Goal: Information Seeking & Learning: Check status

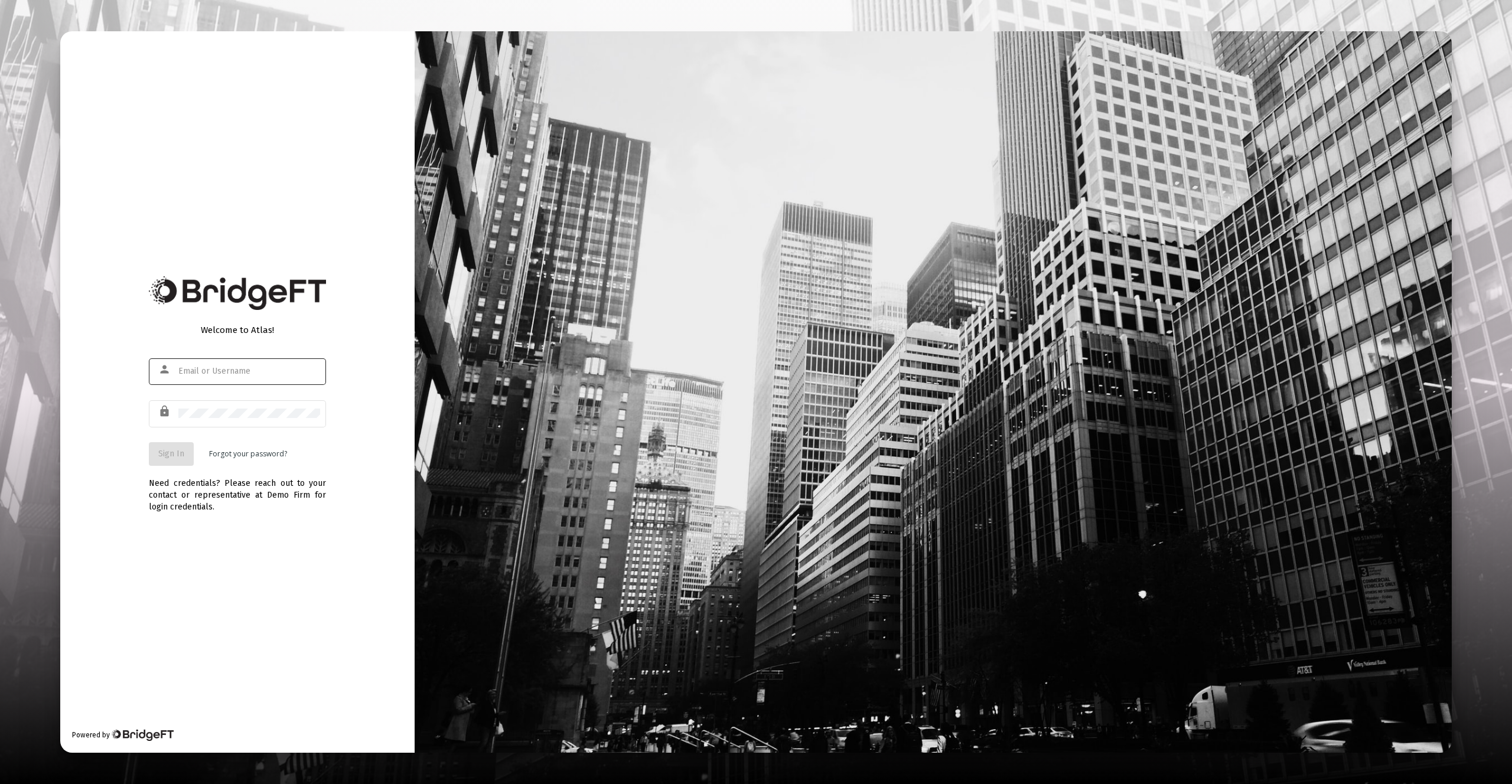
click at [295, 381] on div at bounding box center [250, 371] width 142 height 29
click at [294, 372] on input "text" at bounding box center [250, 371] width 142 height 9
click at [260, 371] on input "text" at bounding box center [250, 371] width 142 height 9
click at [215, 372] on input "text" at bounding box center [250, 371] width 142 height 9
type input "[EMAIL_ADDRESS][DOMAIN_NAME]"
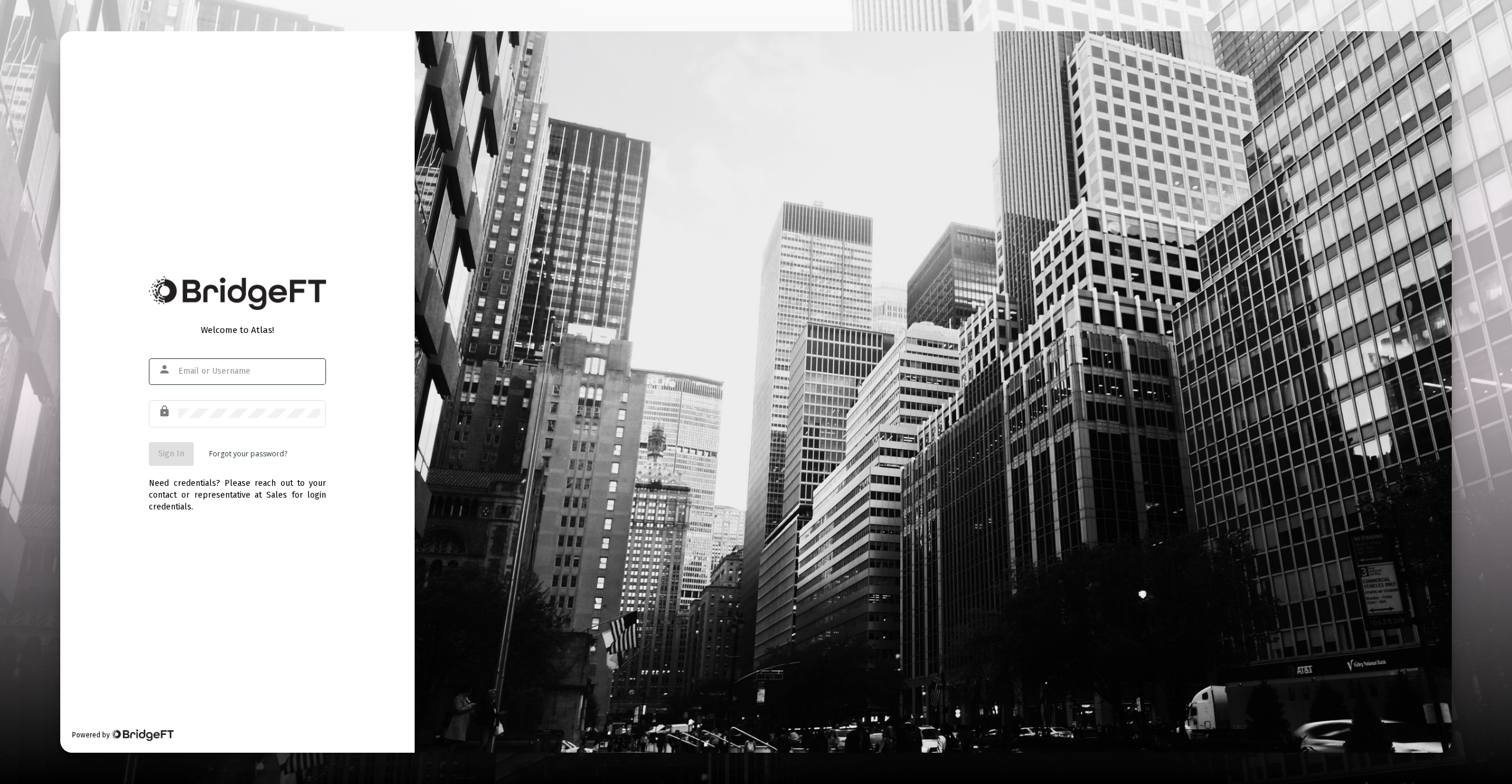
click at [275, 371] on input "text" at bounding box center [250, 371] width 142 height 9
type input "[EMAIL_ADDRESS][DOMAIN_NAME]"
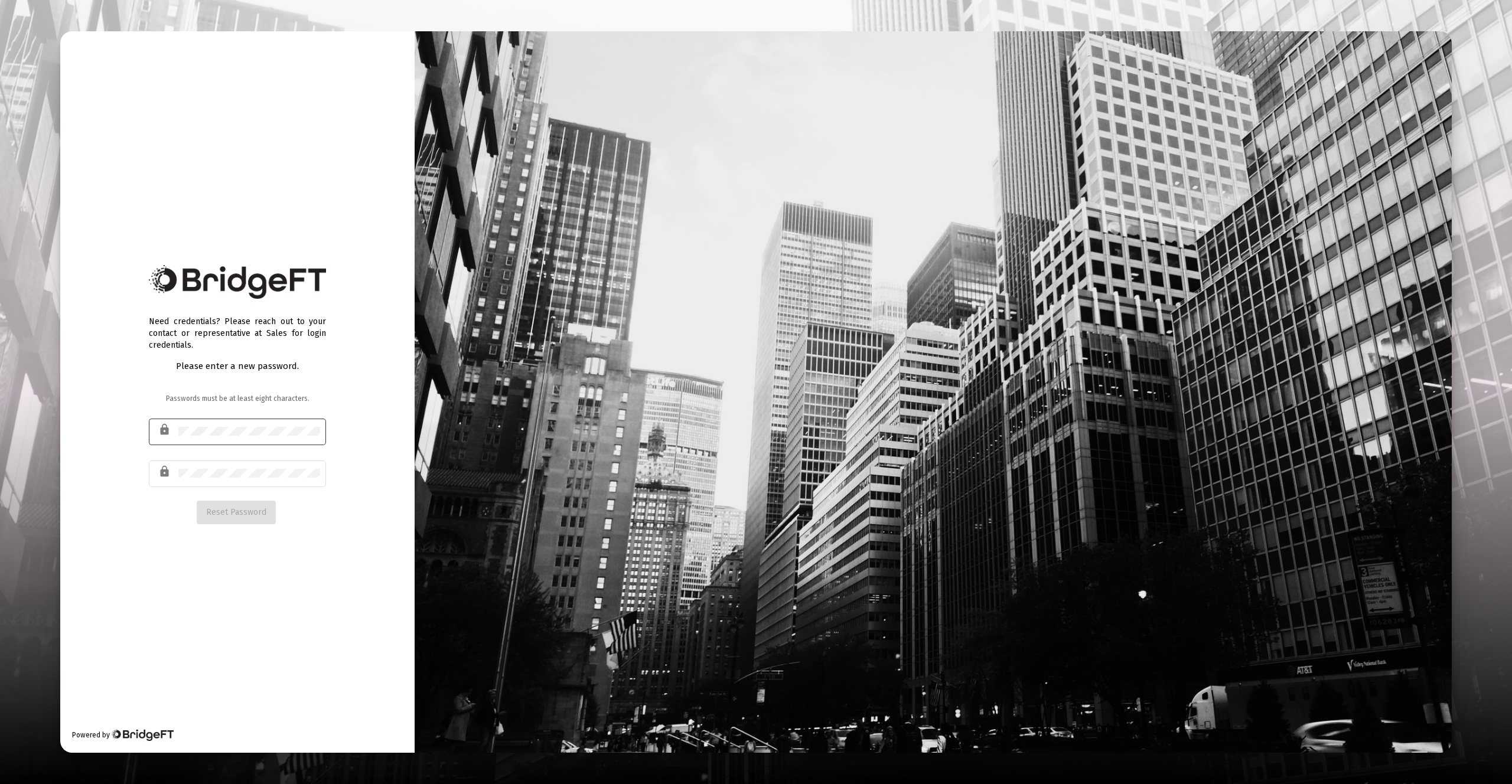
click at [296, 436] on div at bounding box center [250, 431] width 142 height 29
click at [246, 504] on button "Reset Password" at bounding box center [236, 513] width 79 height 23
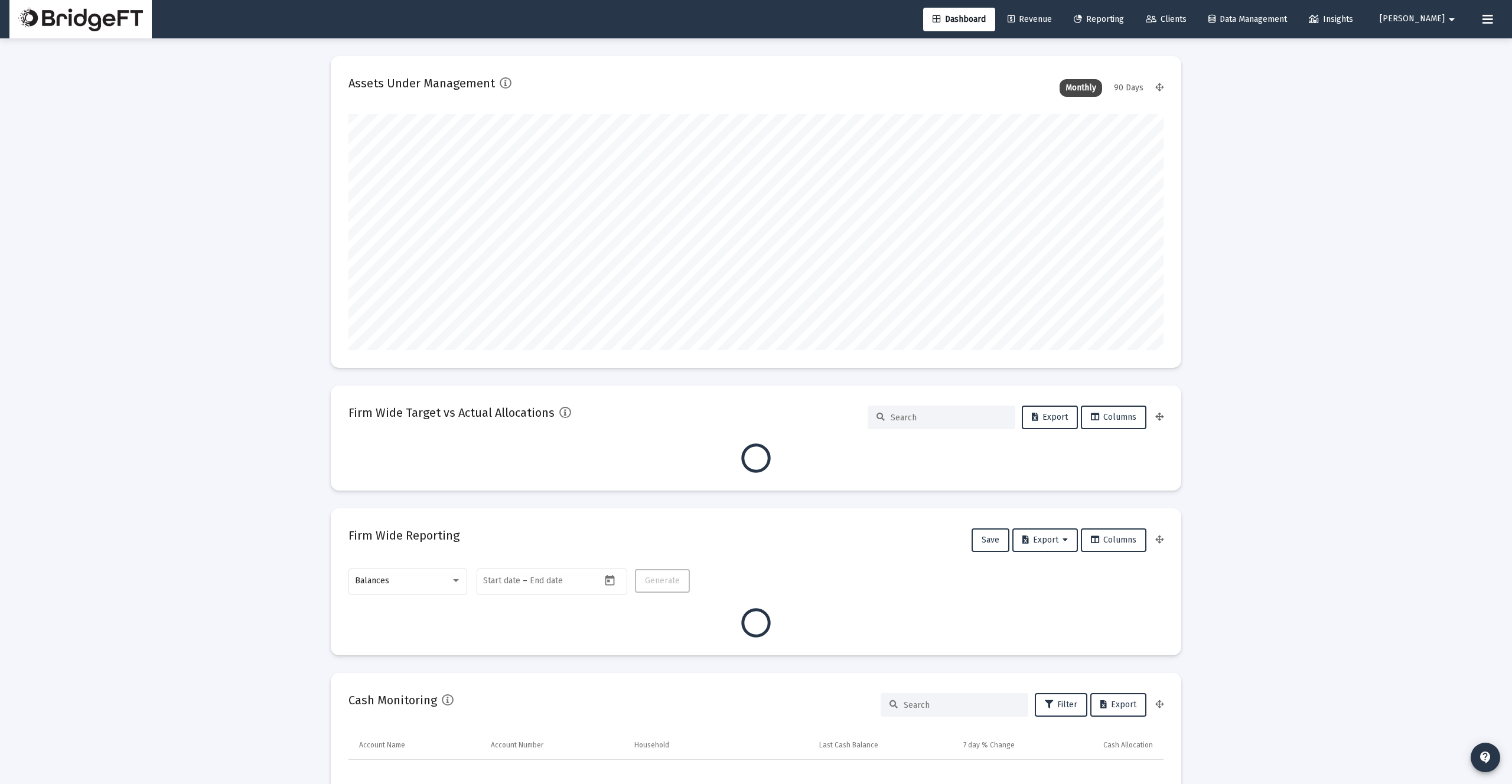
scroll to position [236, 815]
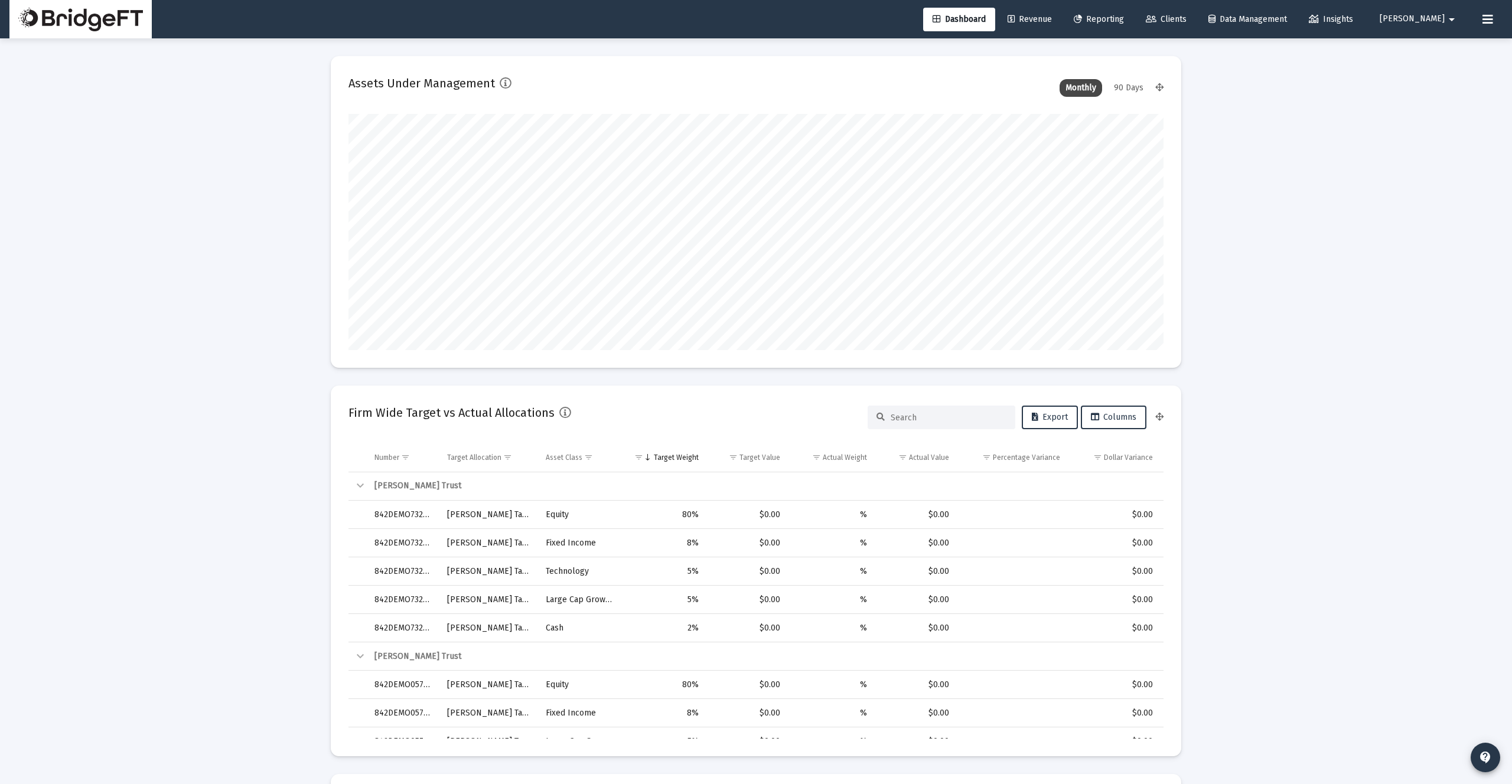
type input "2025-10-06"
drag, startPoint x: 1475, startPoint y: 320, endPoint x: 1405, endPoint y: 189, distance: 148.5
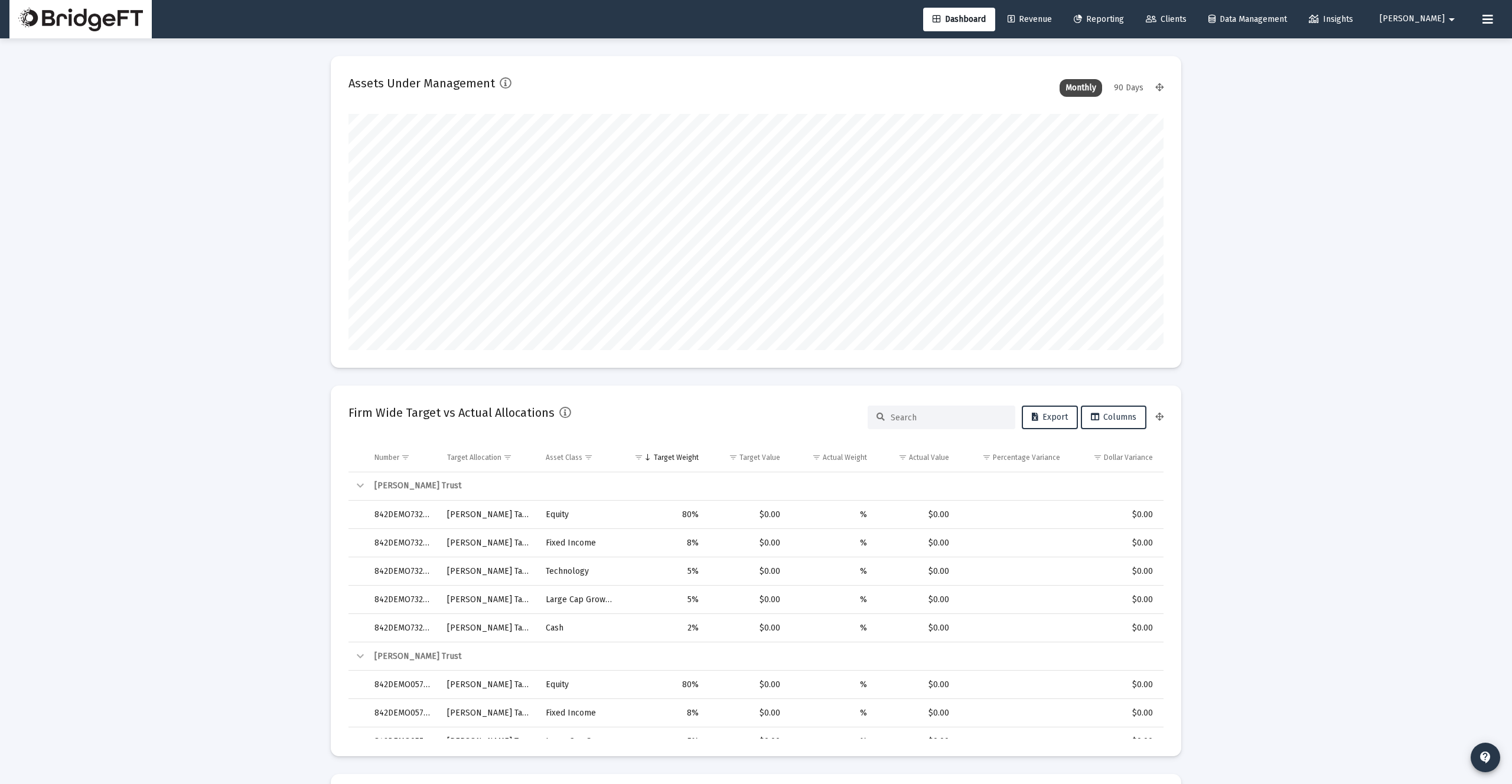
click at [1135, 91] on div "90 Days" at bounding box center [1128, 87] width 41 height 18
click at [1079, 90] on div "Monthly" at bounding box center [1081, 87] width 43 height 18
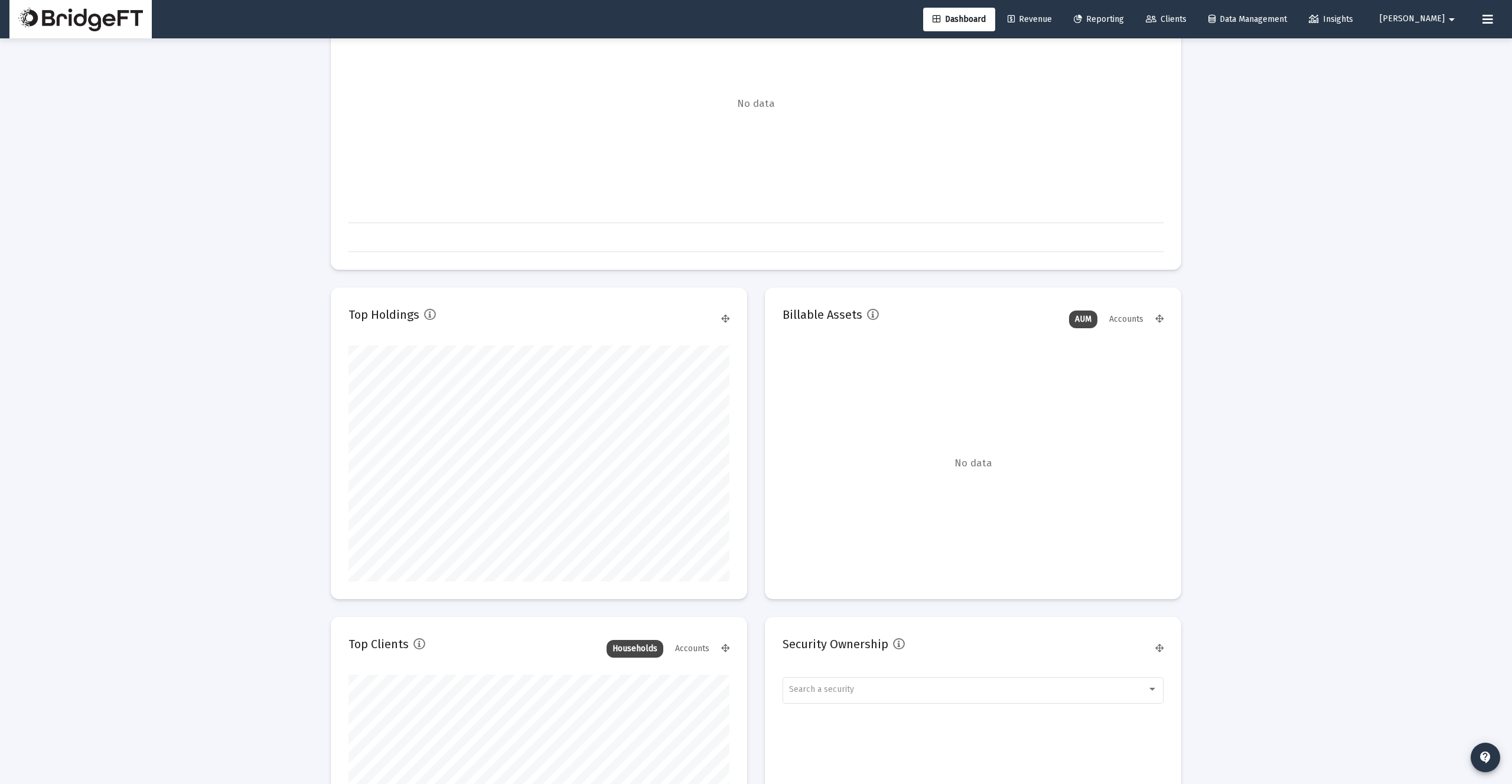
scroll to position [1151, 0]
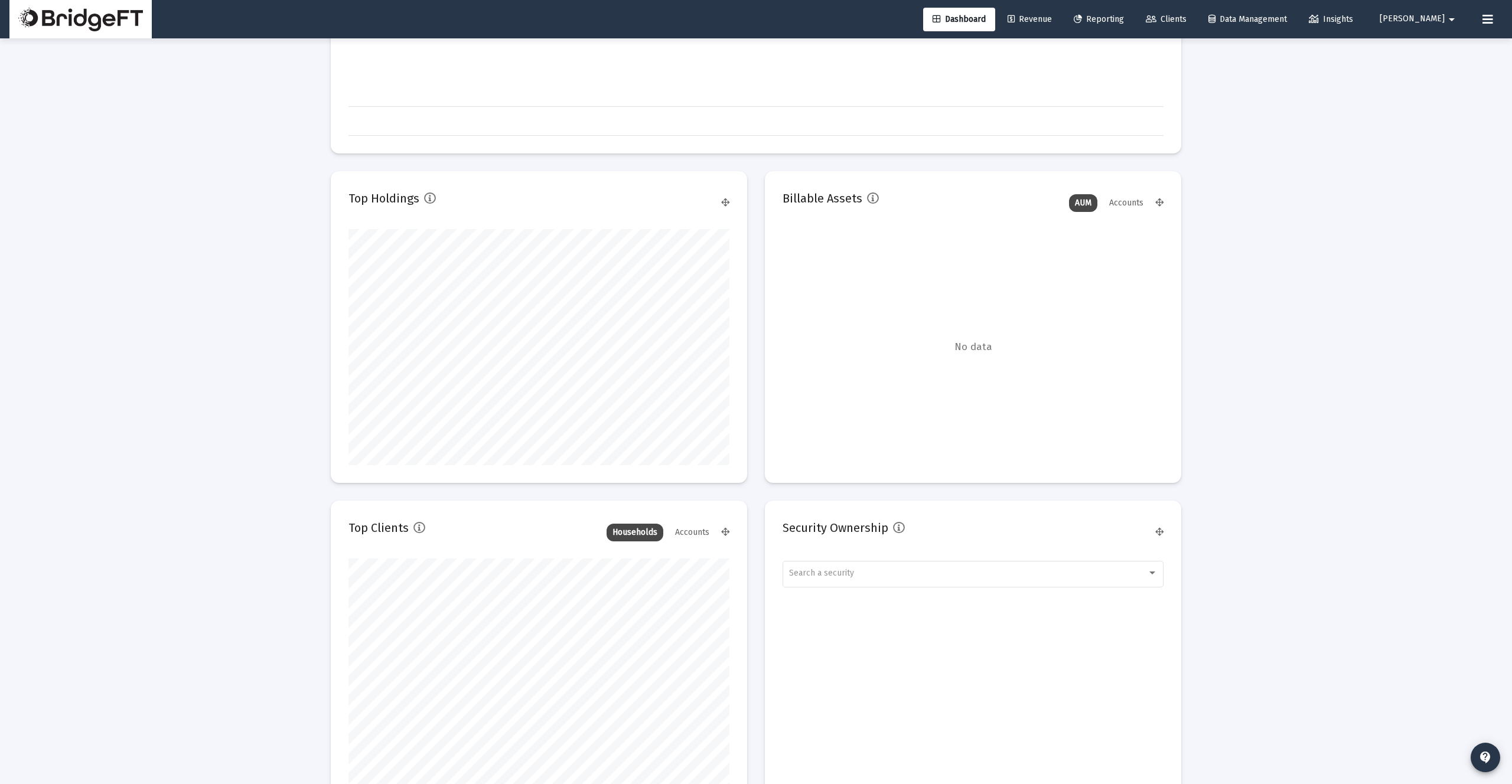
click at [431, 197] on icon at bounding box center [430, 198] width 12 height 12
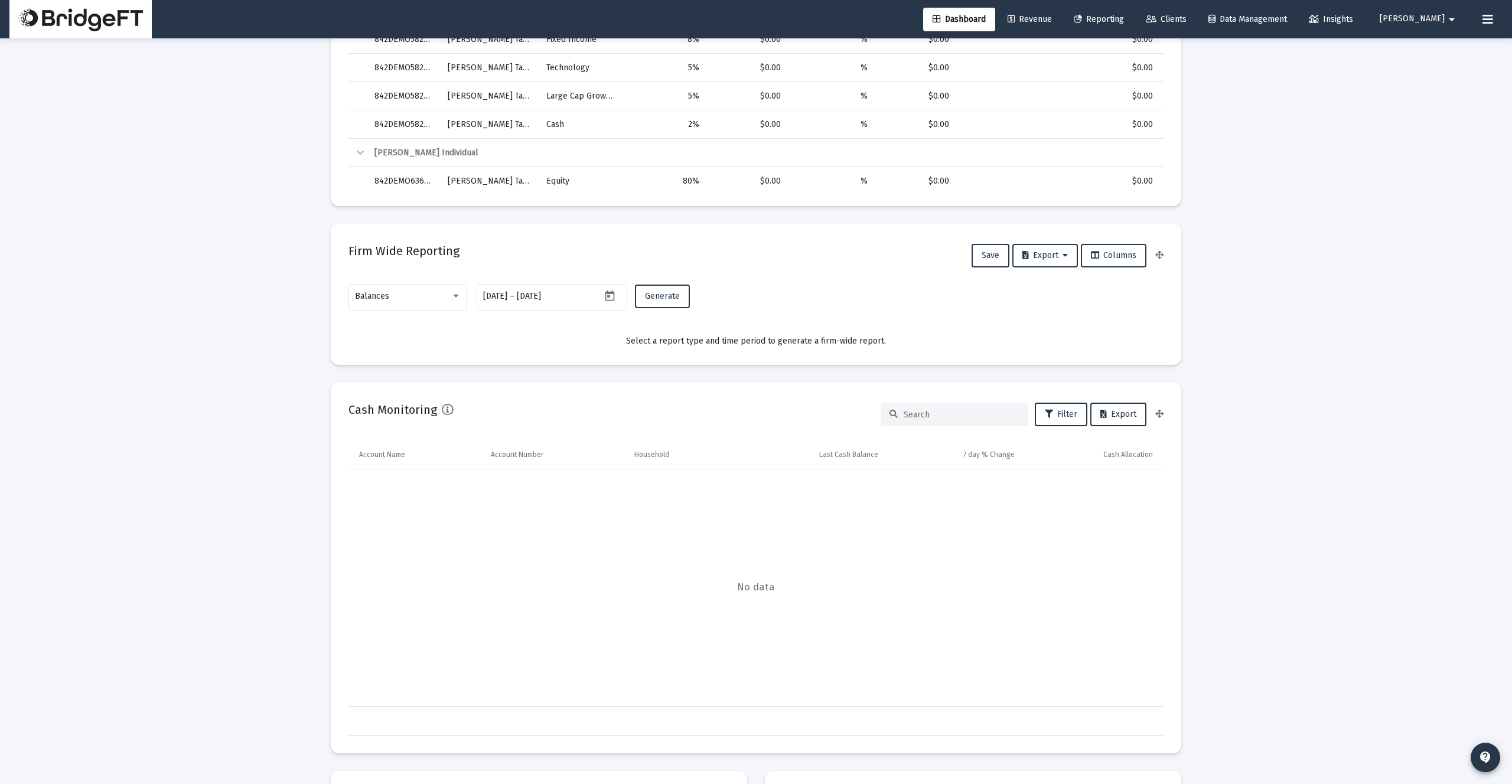
scroll to position [0, 0]
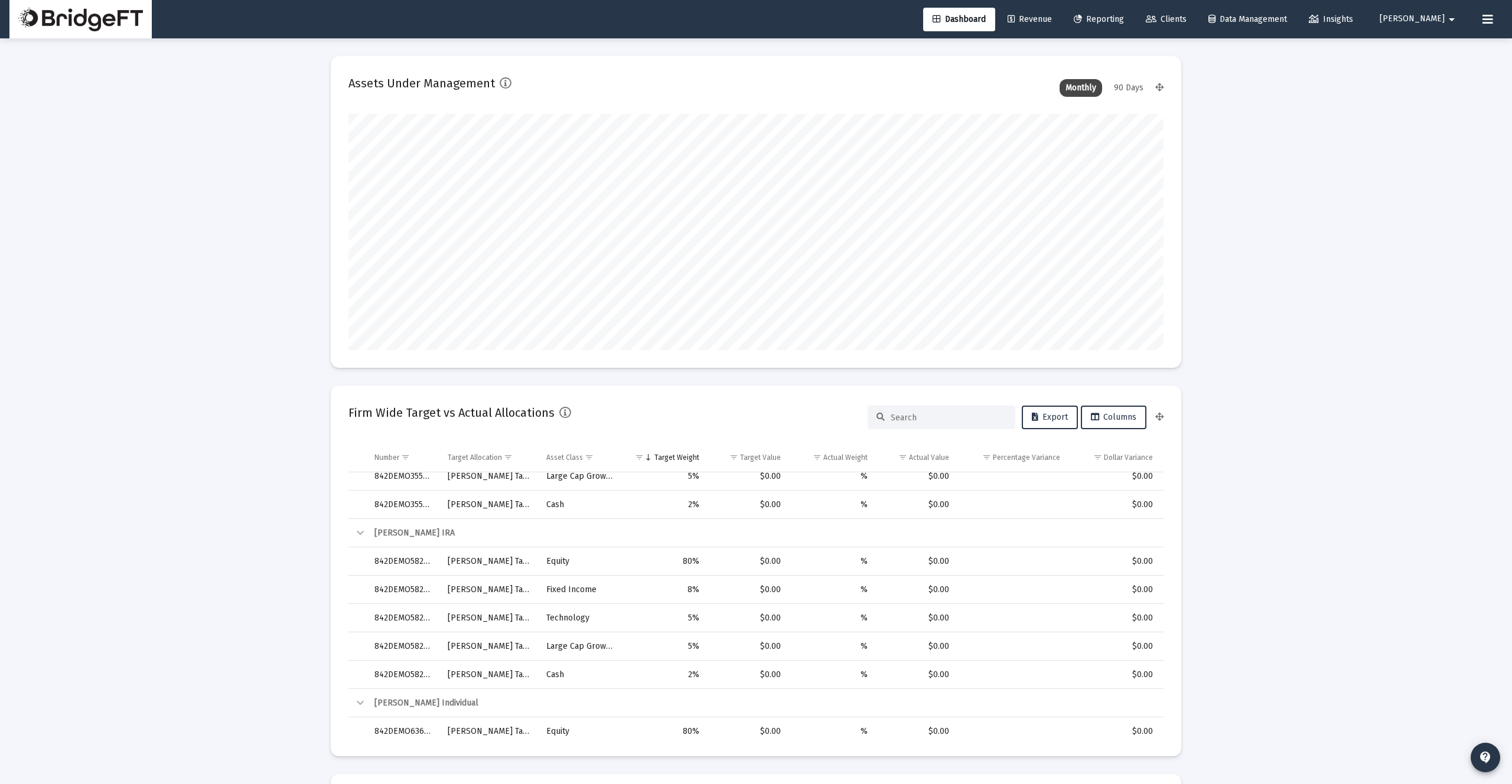
click at [1156, 20] on icon at bounding box center [1152, 20] width 11 height 9
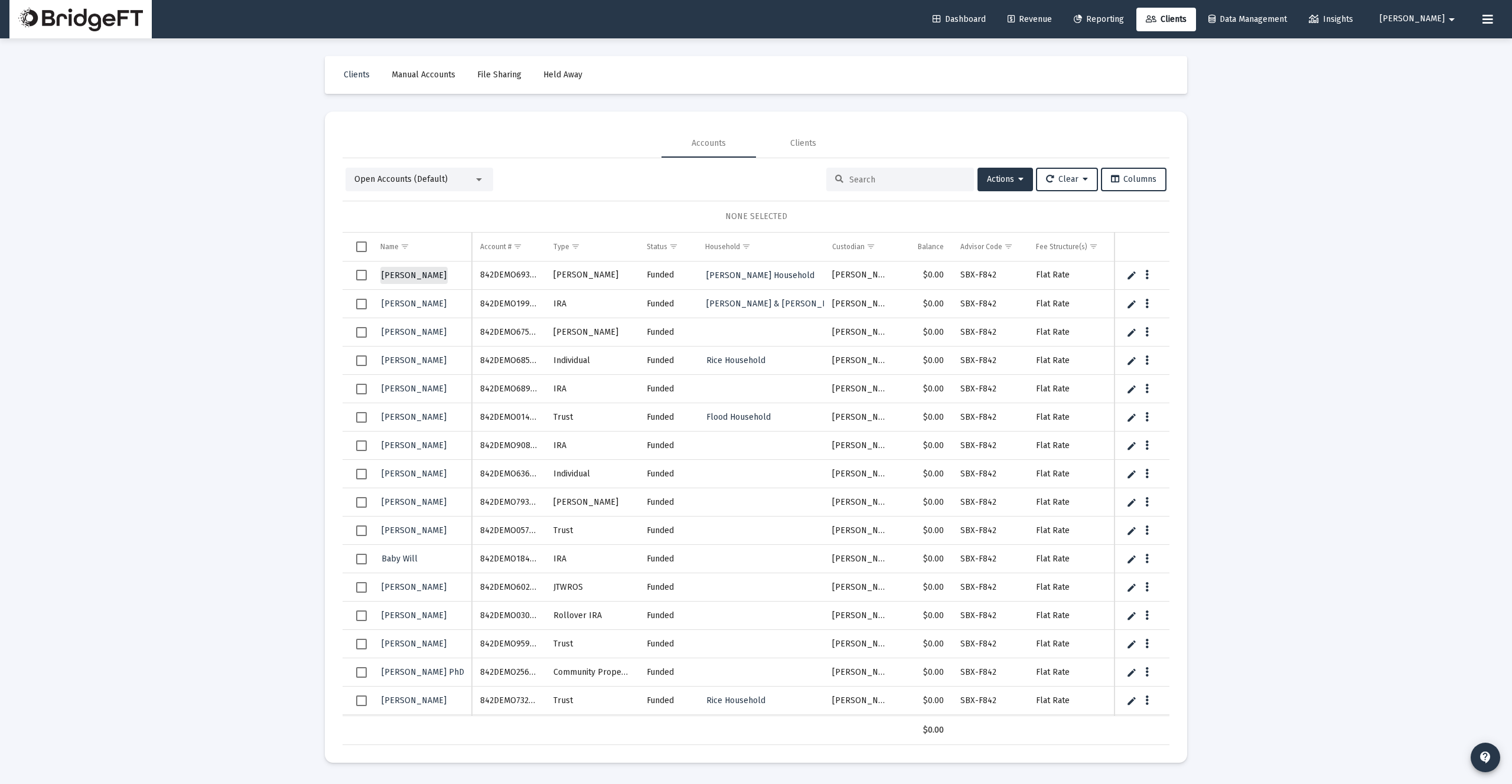
click at [420, 278] on span "Lorena Ward" at bounding box center [413, 275] width 65 height 10
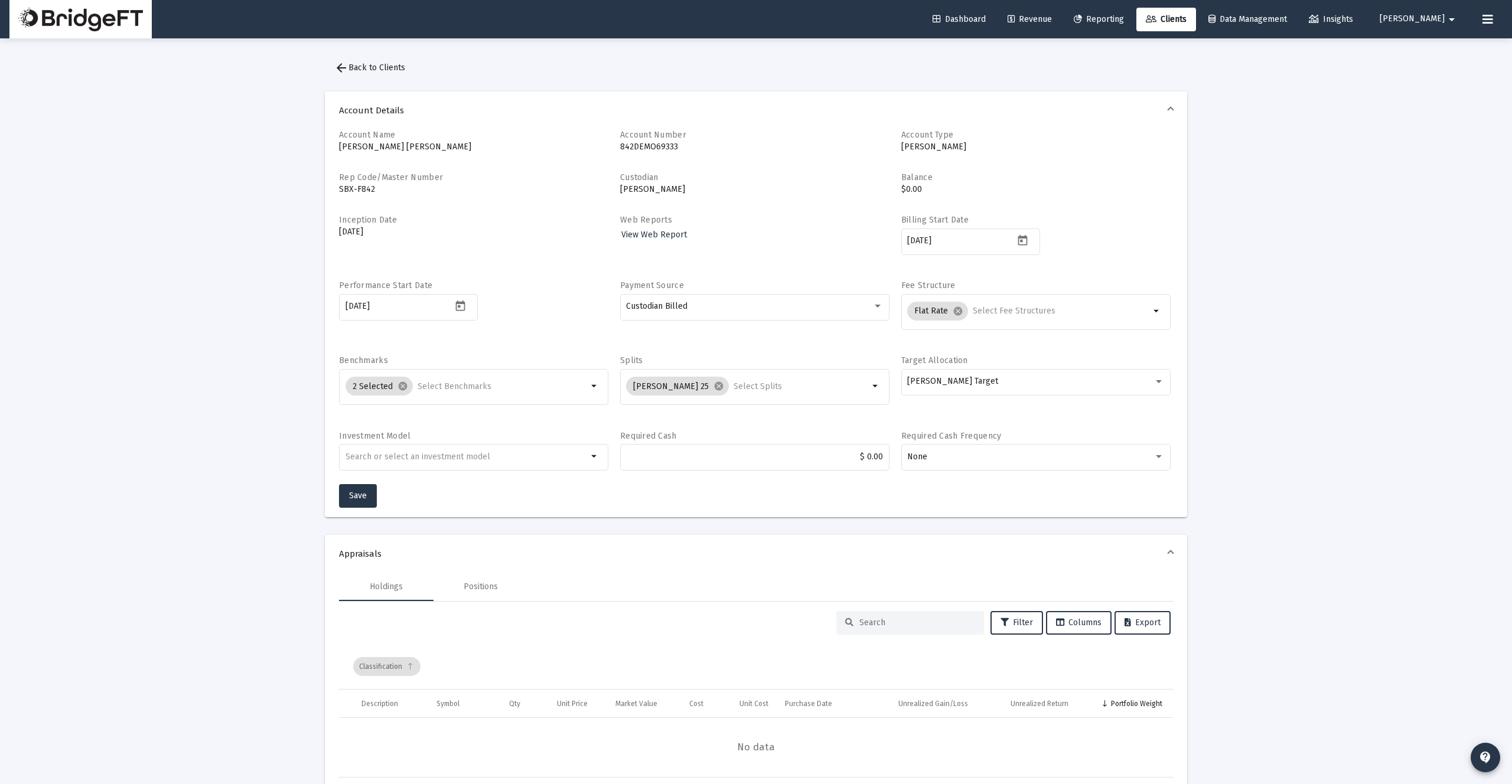
click at [337, 69] on mat-icon "arrow_back" at bounding box center [342, 68] width 14 height 14
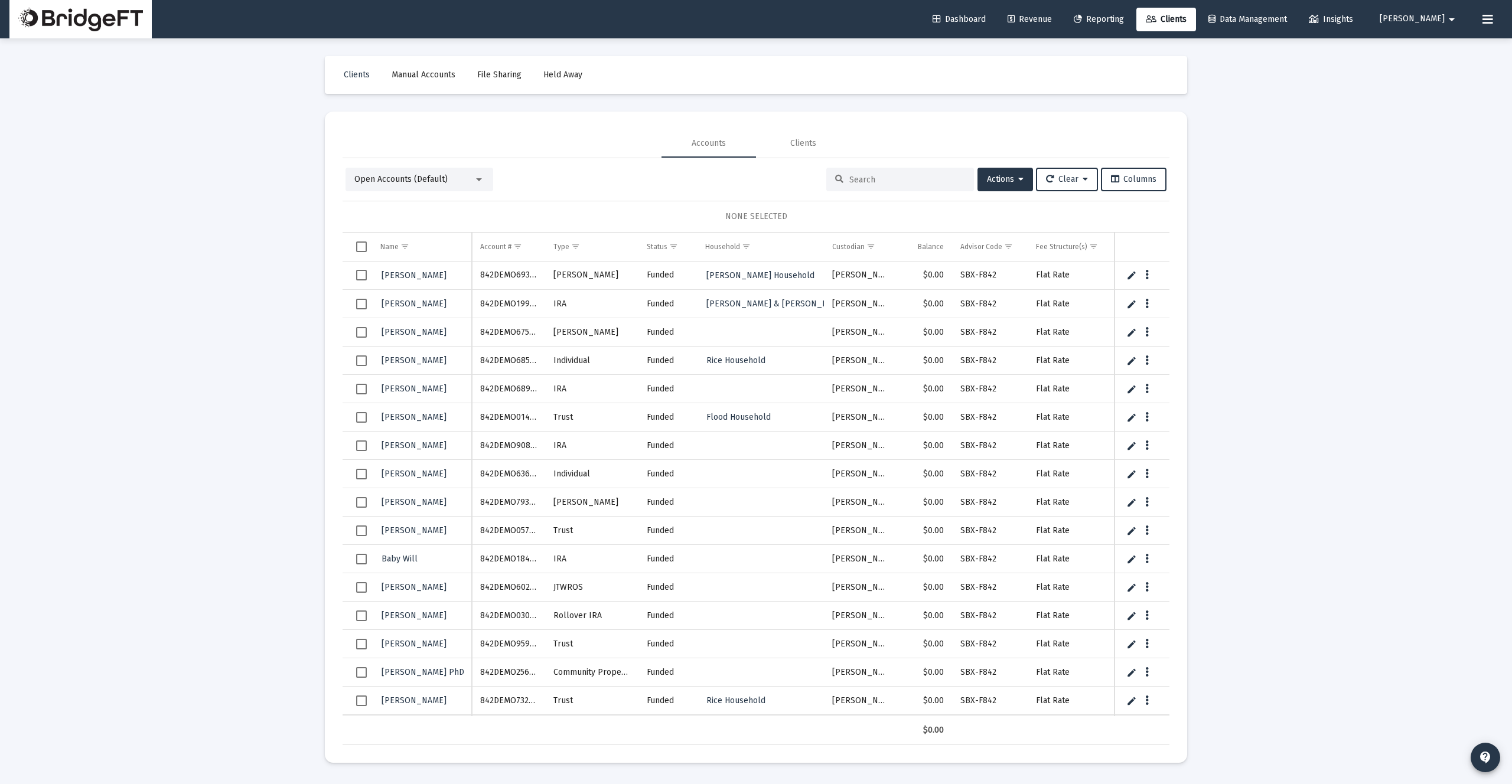
scroll to position [829, 0]
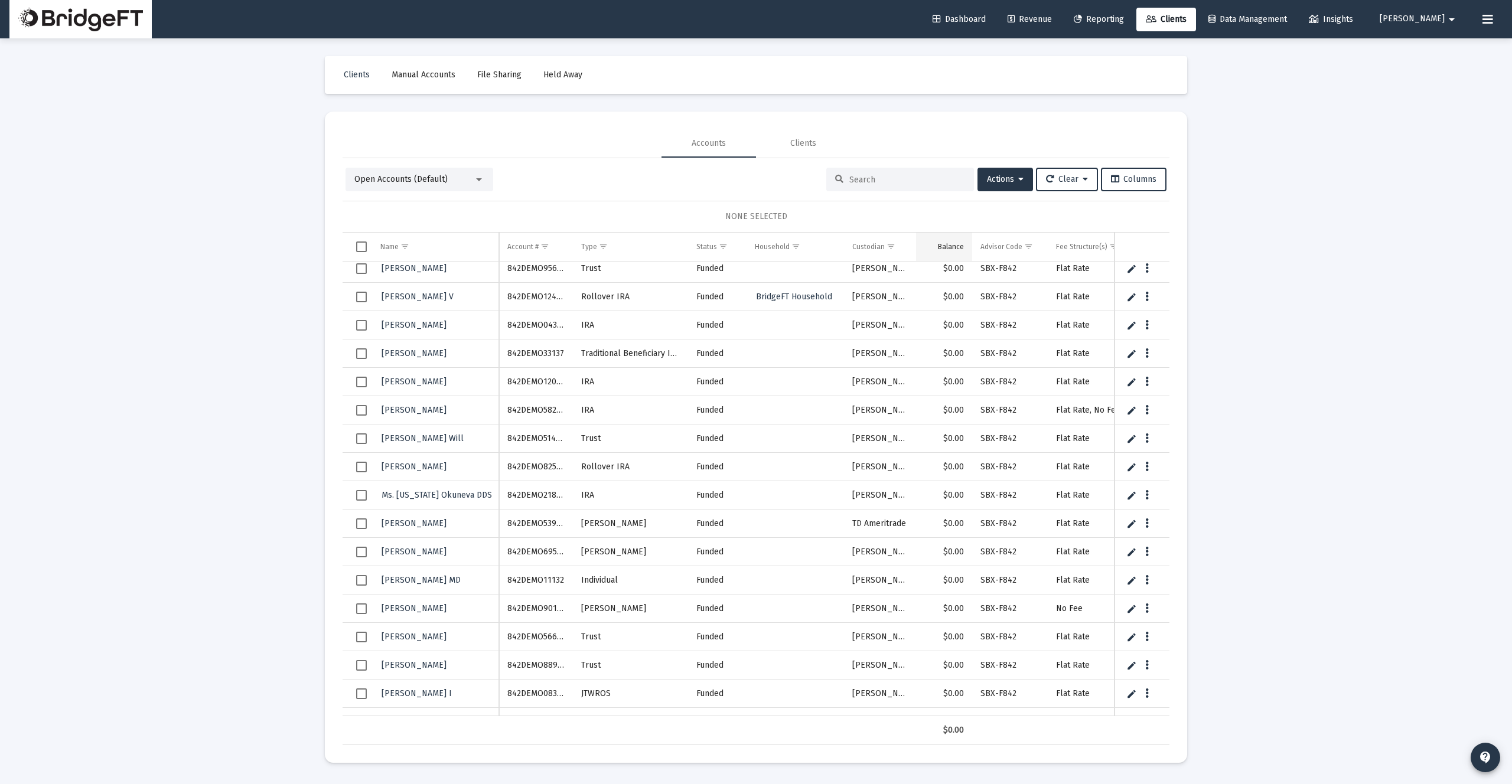
click at [959, 244] on div "Balance" at bounding box center [950, 247] width 26 height 9
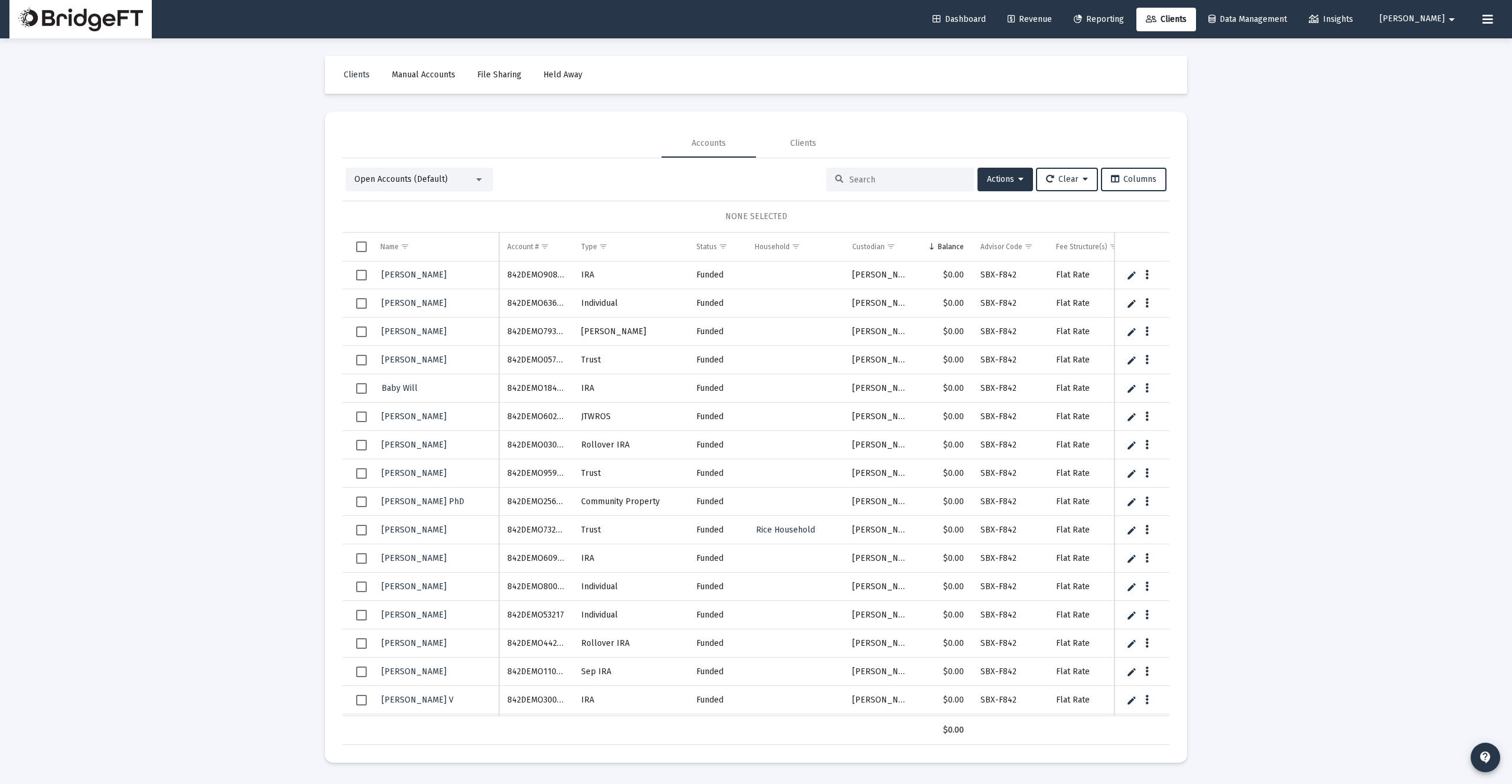
scroll to position [0, 0]
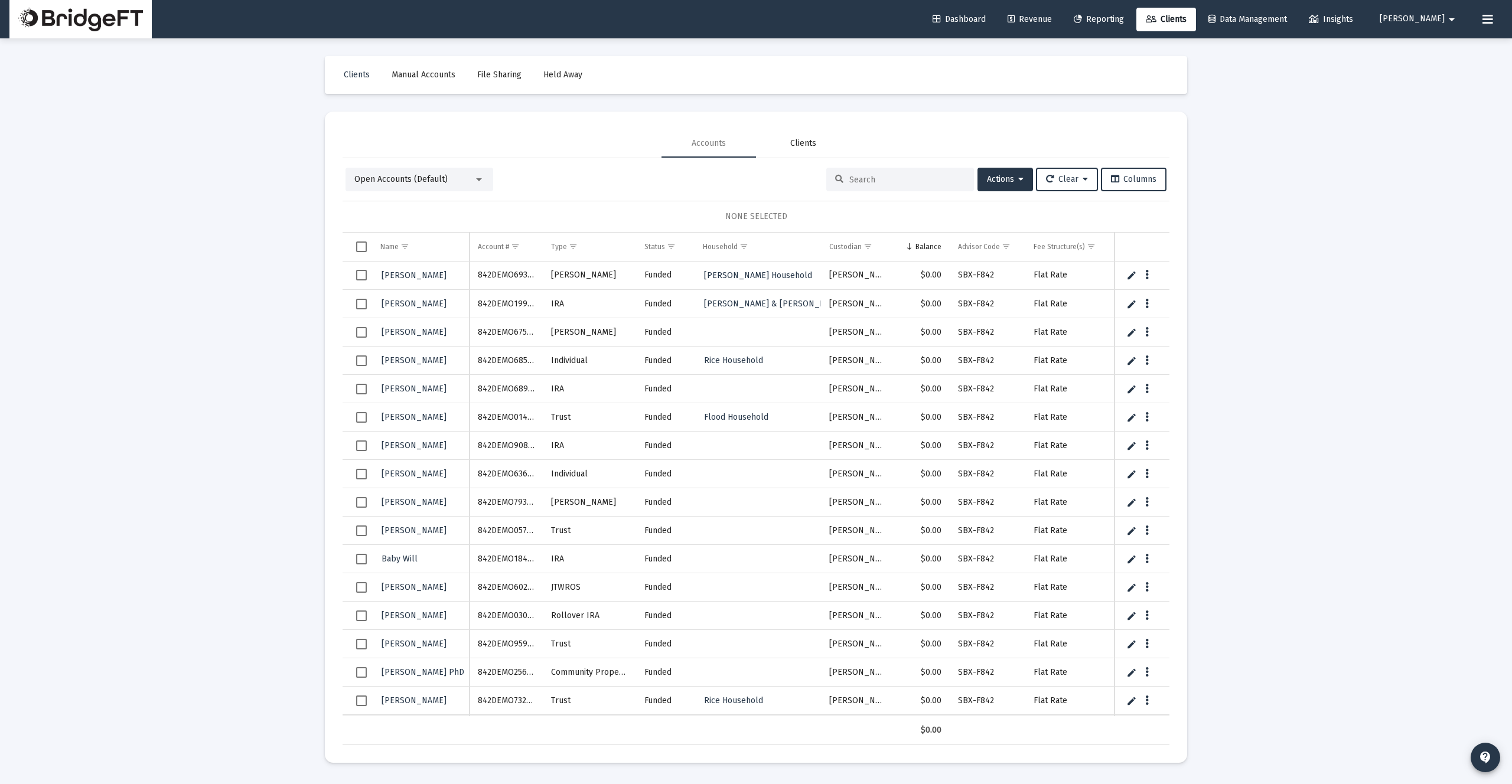
click at [797, 144] on div "Clients" at bounding box center [803, 143] width 26 height 12
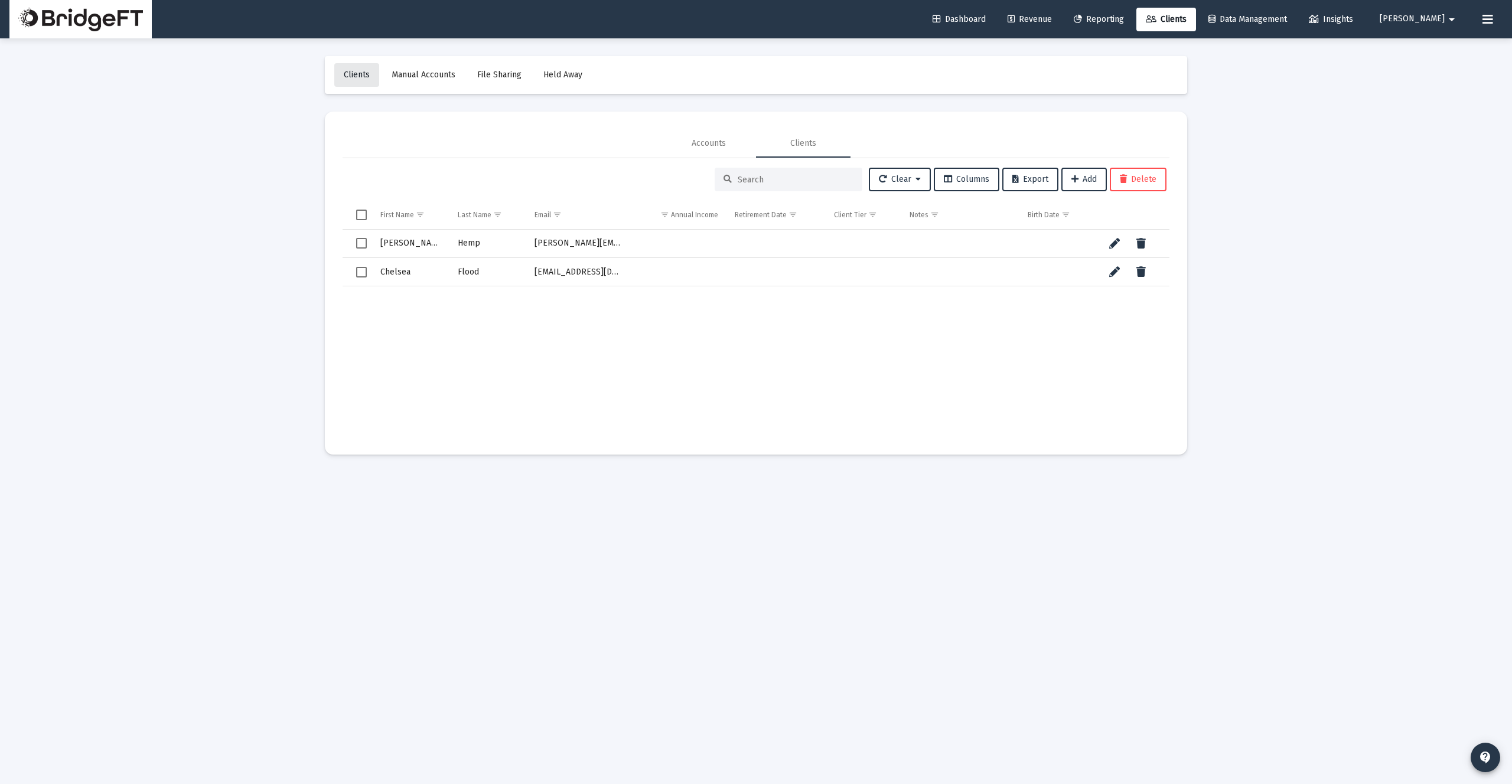
click at [359, 79] on span "Clients" at bounding box center [357, 74] width 26 height 10
click at [419, 76] on span "Manual Accounts" at bounding box center [424, 74] width 64 height 10
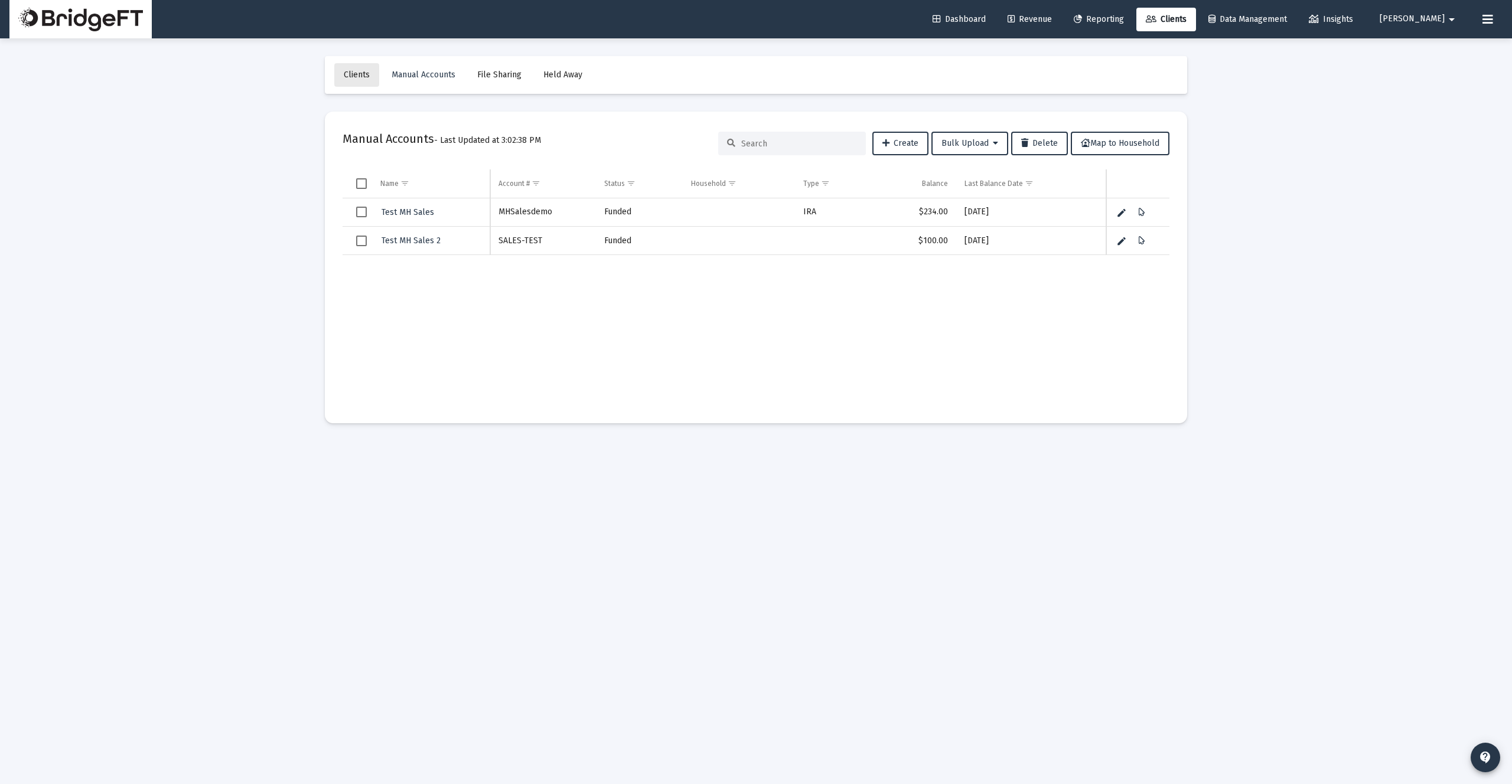
click at [361, 75] on span "Clients" at bounding box center [357, 74] width 26 height 10
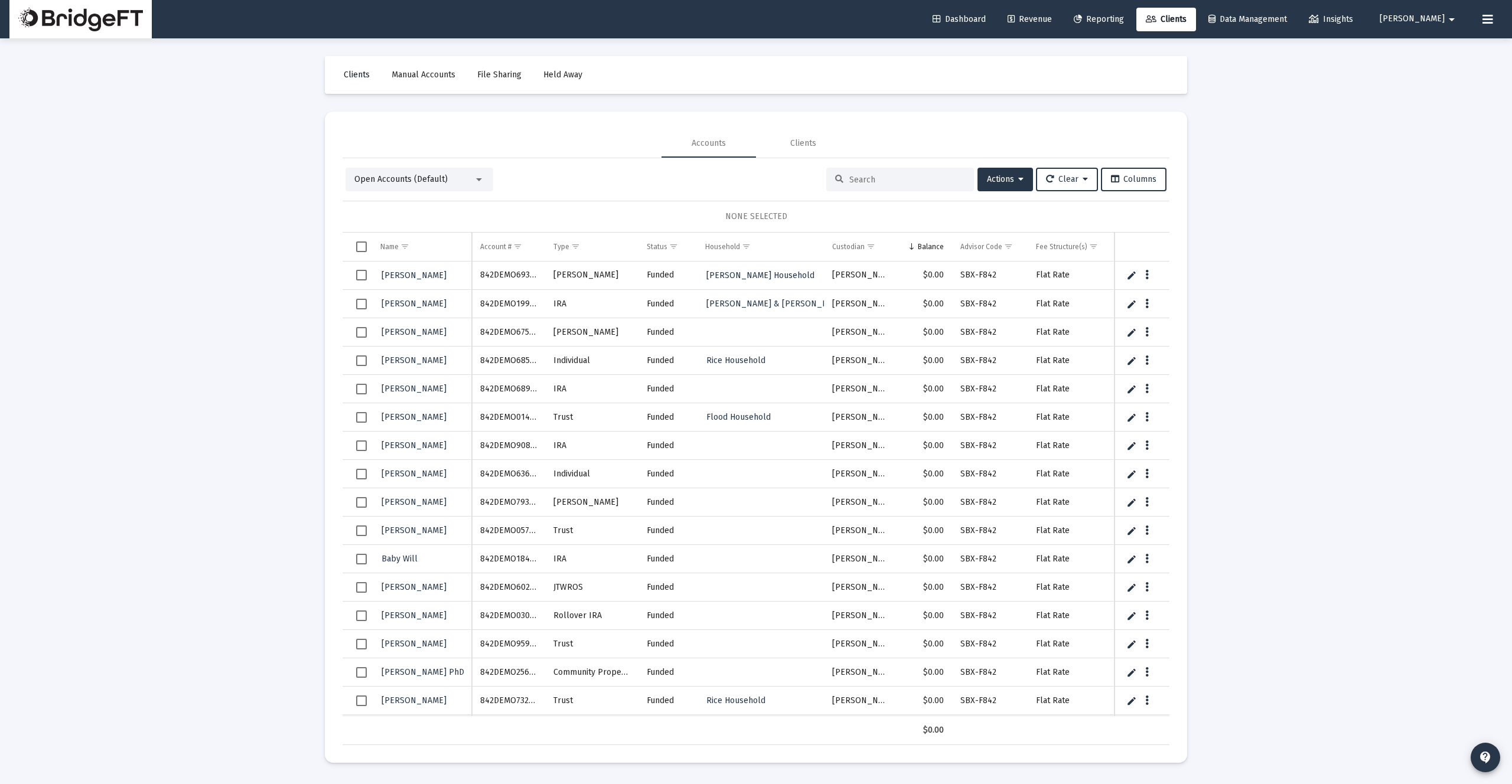
click at [351, 74] on span "Clients" at bounding box center [357, 74] width 26 height 10
click at [751, 274] on span "Ward Household" at bounding box center [761, 275] width 108 height 10
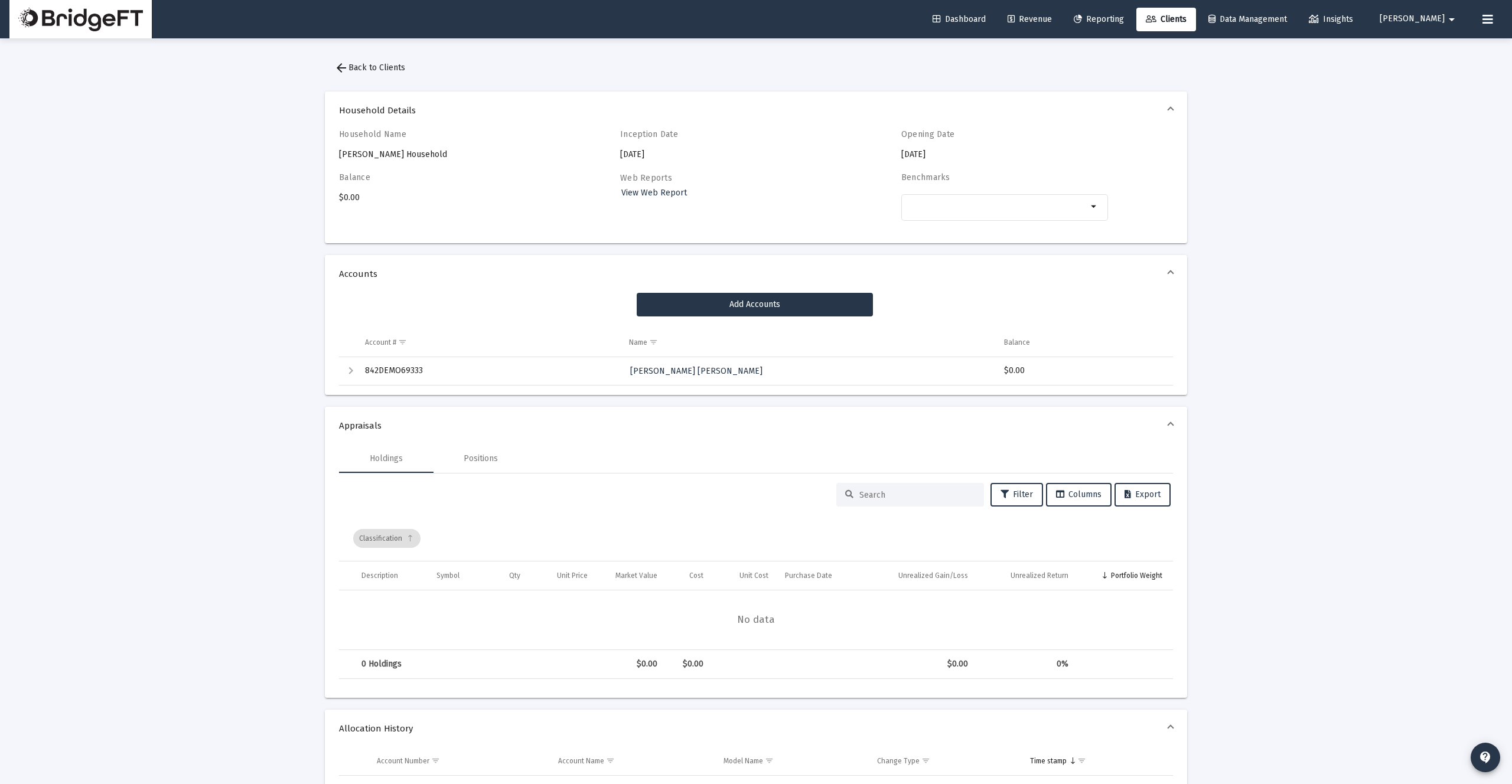
click at [354, 378] on td "Expand" at bounding box center [348, 371] width 18 height 28
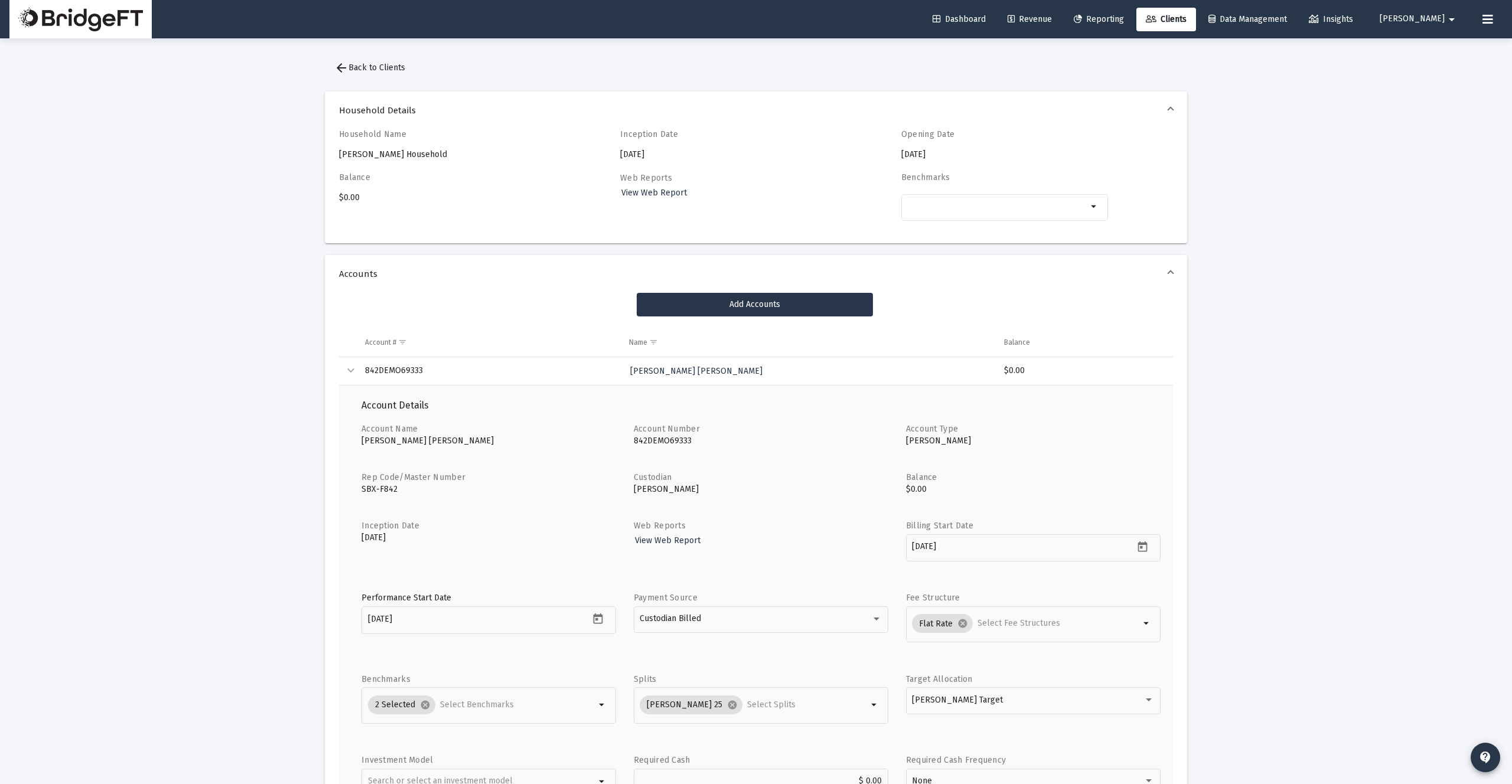
click at [353, 371] on div "Collapse" at bounding box center [351, 371] width 14 height 14
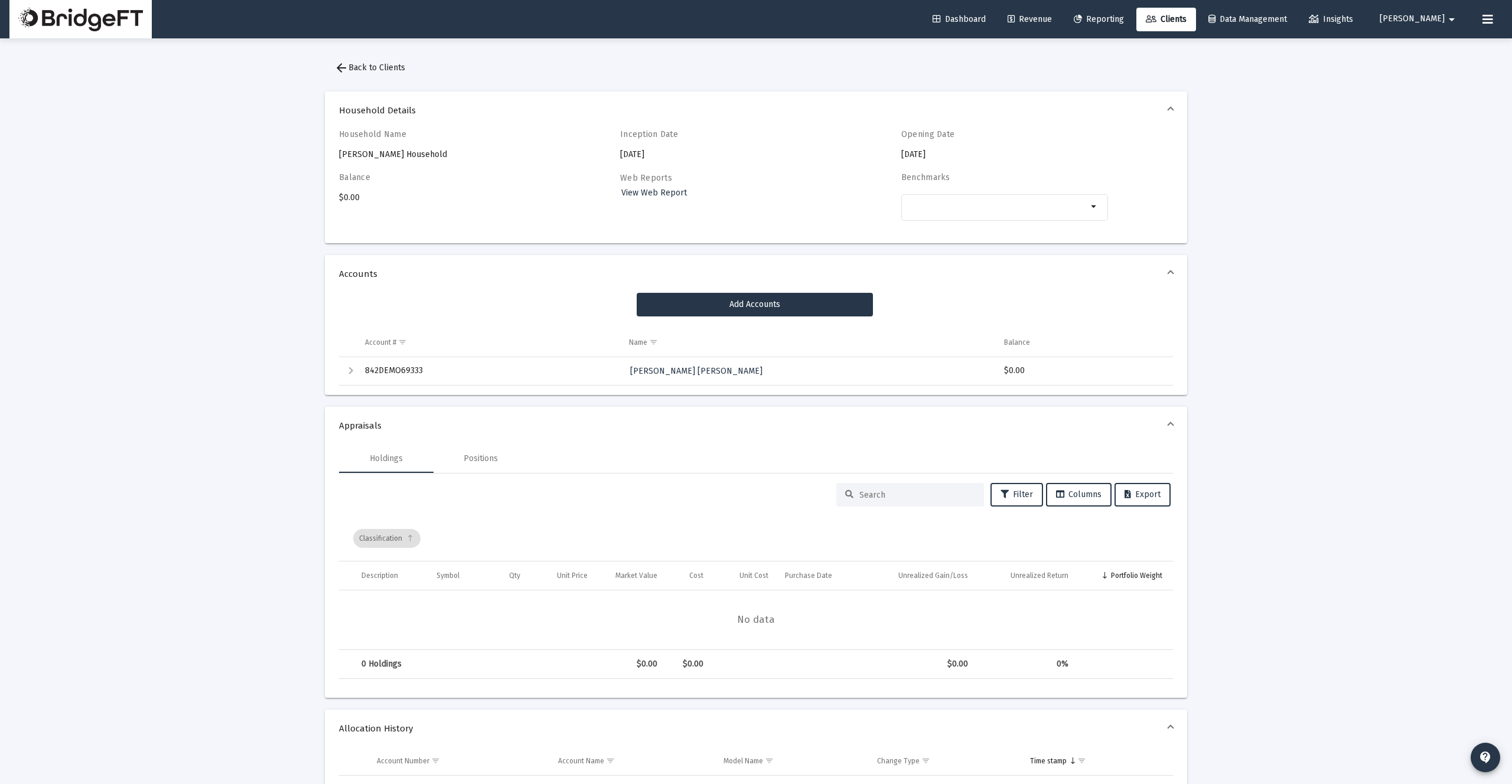
click at [353, 371] on div "Expand" at bounding box center [351, 371] width 14 height 14
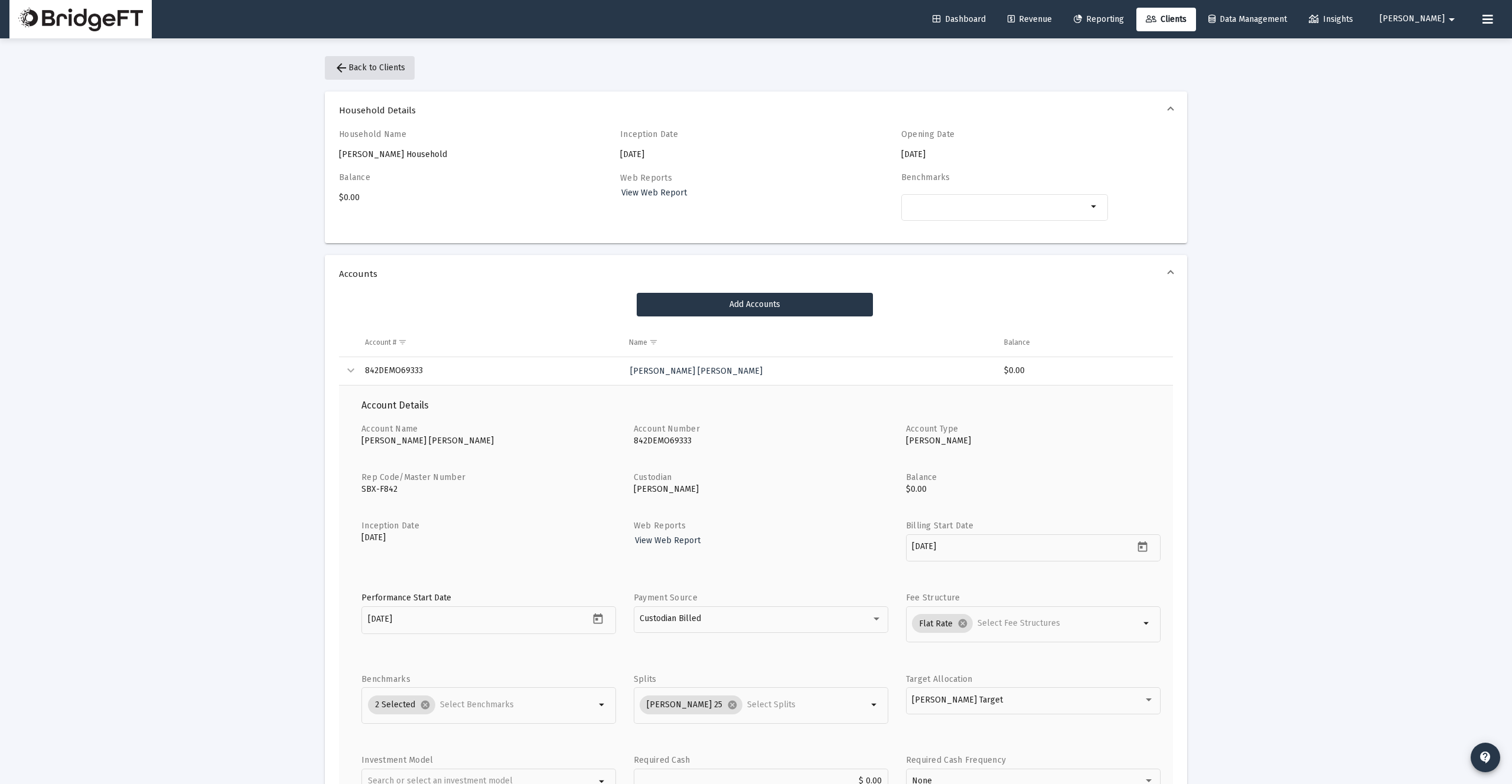
click at [350, 65] on span "arrow_back Back to Clients" at bounding box center [370, 67] width 71 height 10
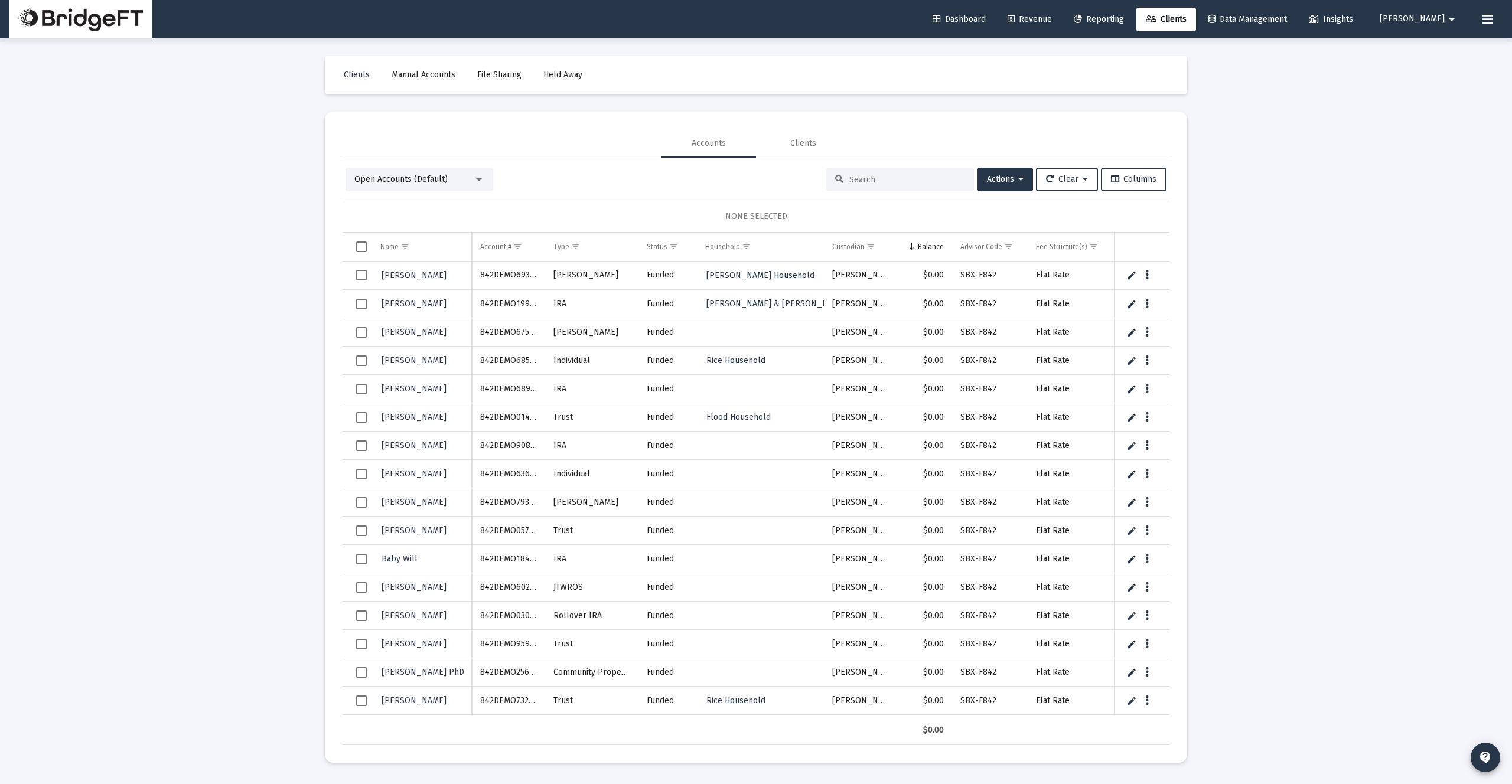
click at [475, 180] on div at bounding box center [479, 179] width 11 height 9
click at [425, 286] on span "Household Modes" at bounding box center [410, 278] width 149 height 25
click at [407, 283] on span "Household Modes" at bounding box center [410, 278] width 149 height 25
click at [410, 282] on span "(Default)" at bounding box center [416, 281] width 28 height 9
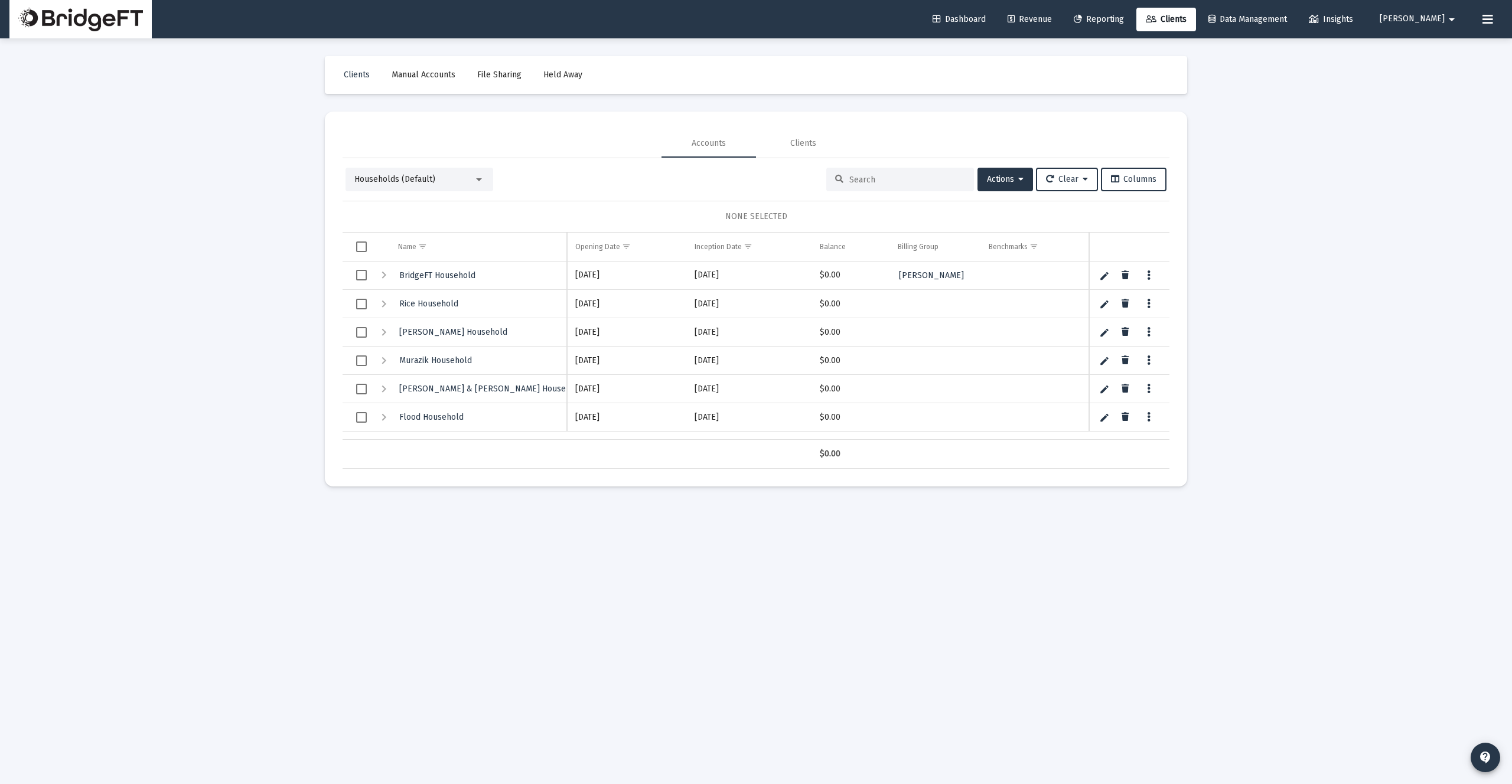
click at [382, 303] on div "Expand" at bounding box center [384, 304] width 14 height 14
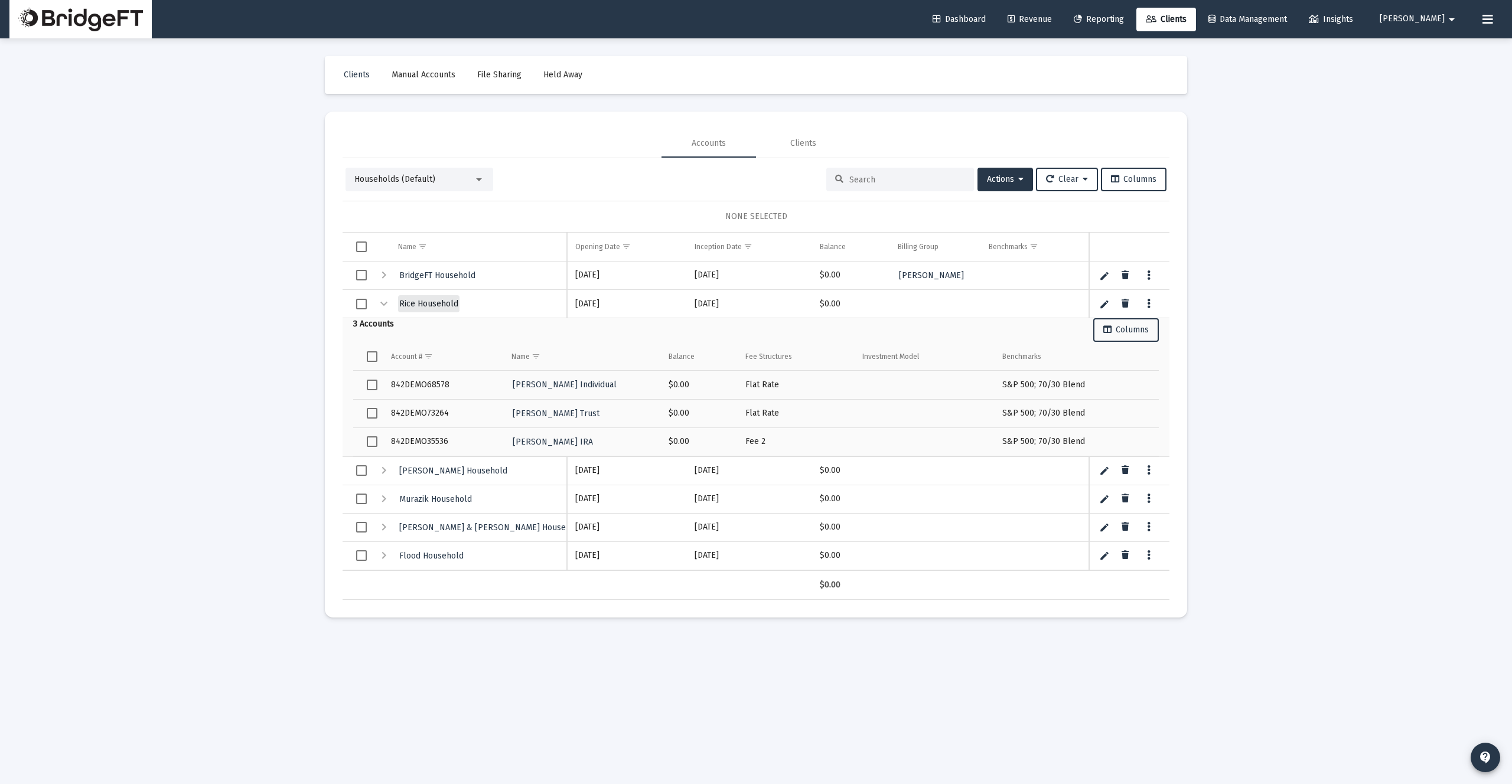
click at [432, 298] on link "Rice Household" at bounding box center [428, 304] width 62 height 17
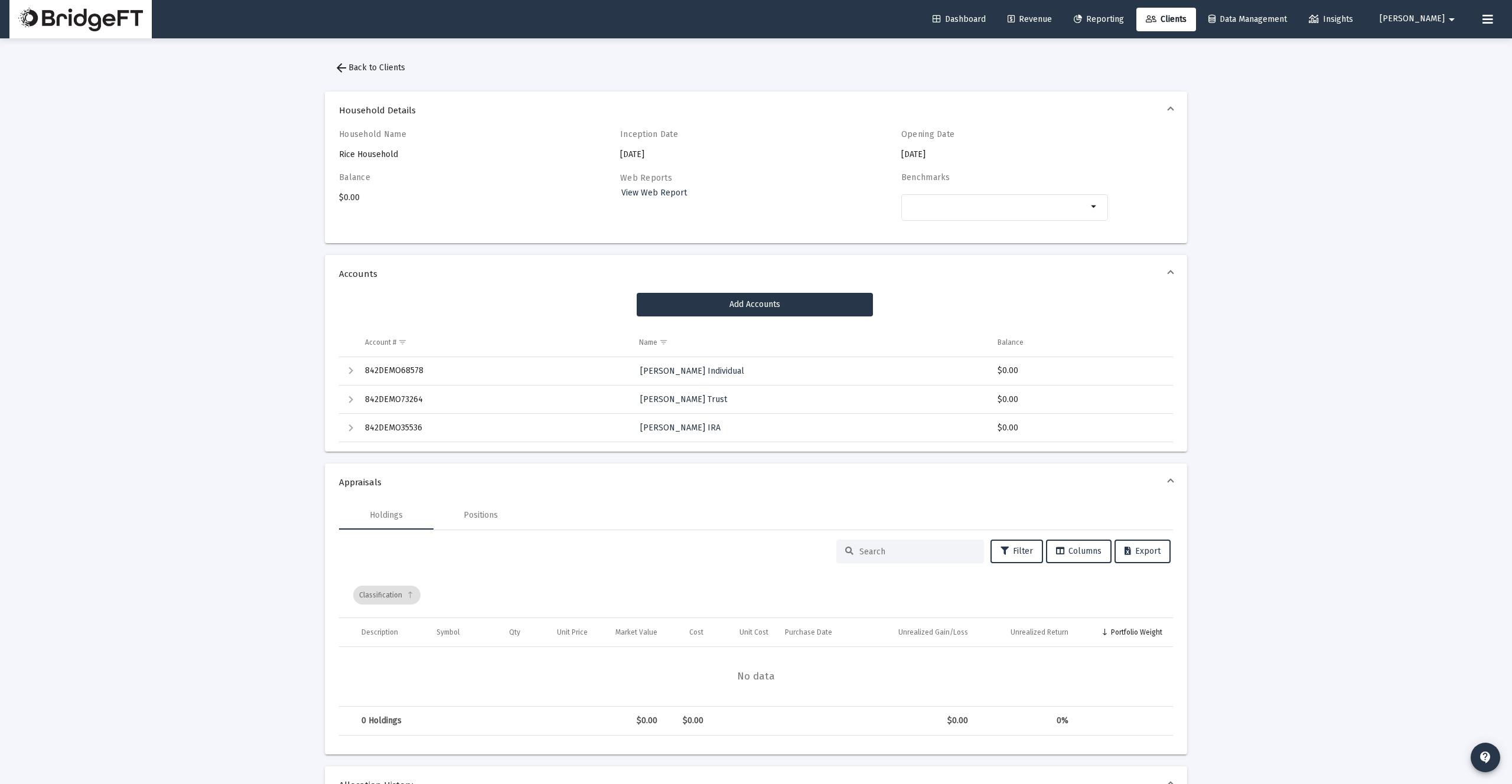
click at [350, 369] on div "Expand" at bounding box center [351, 371] width 14 height 14
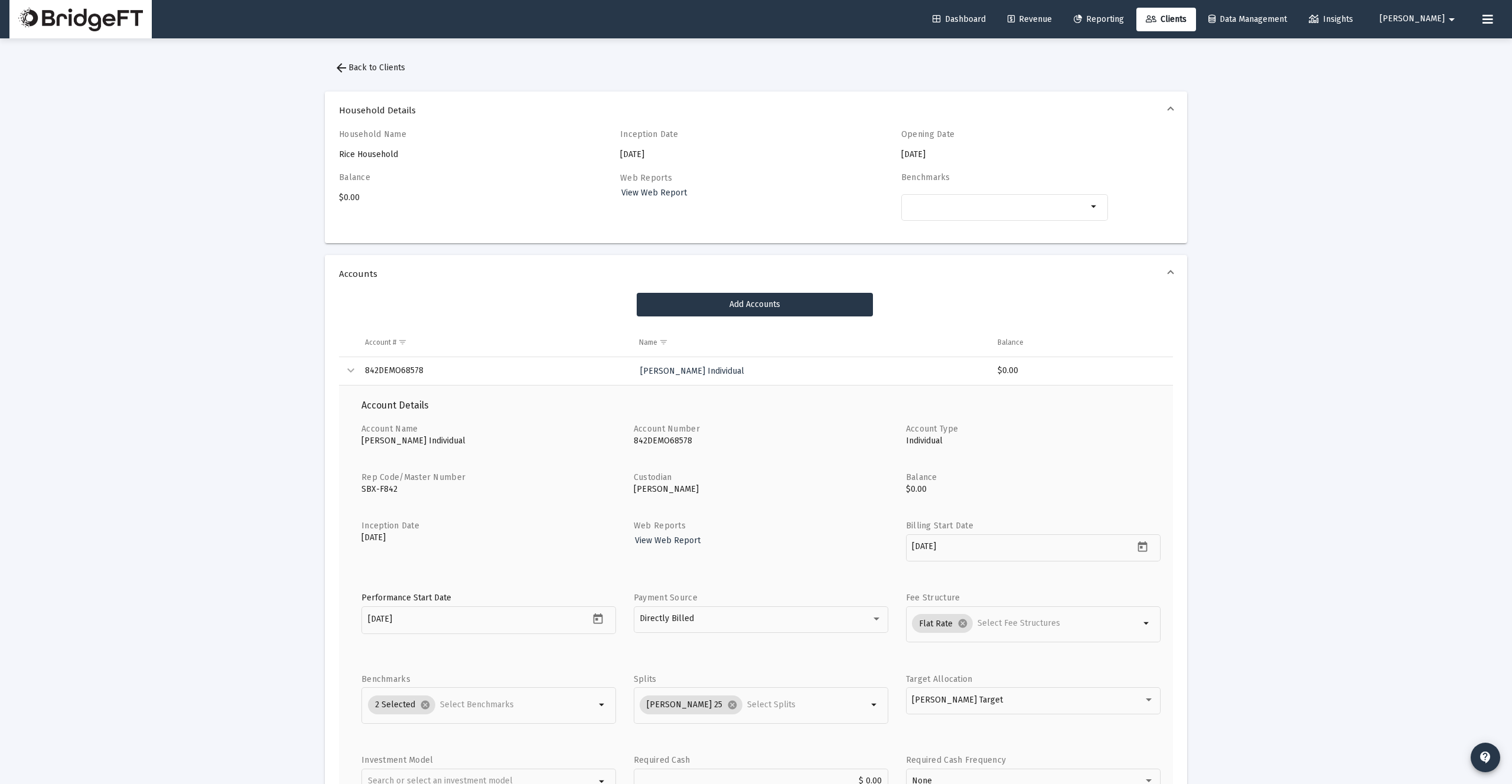
click at [350, 369] on div "Collapse" at bounding box center [351, 371] width 14 height 14
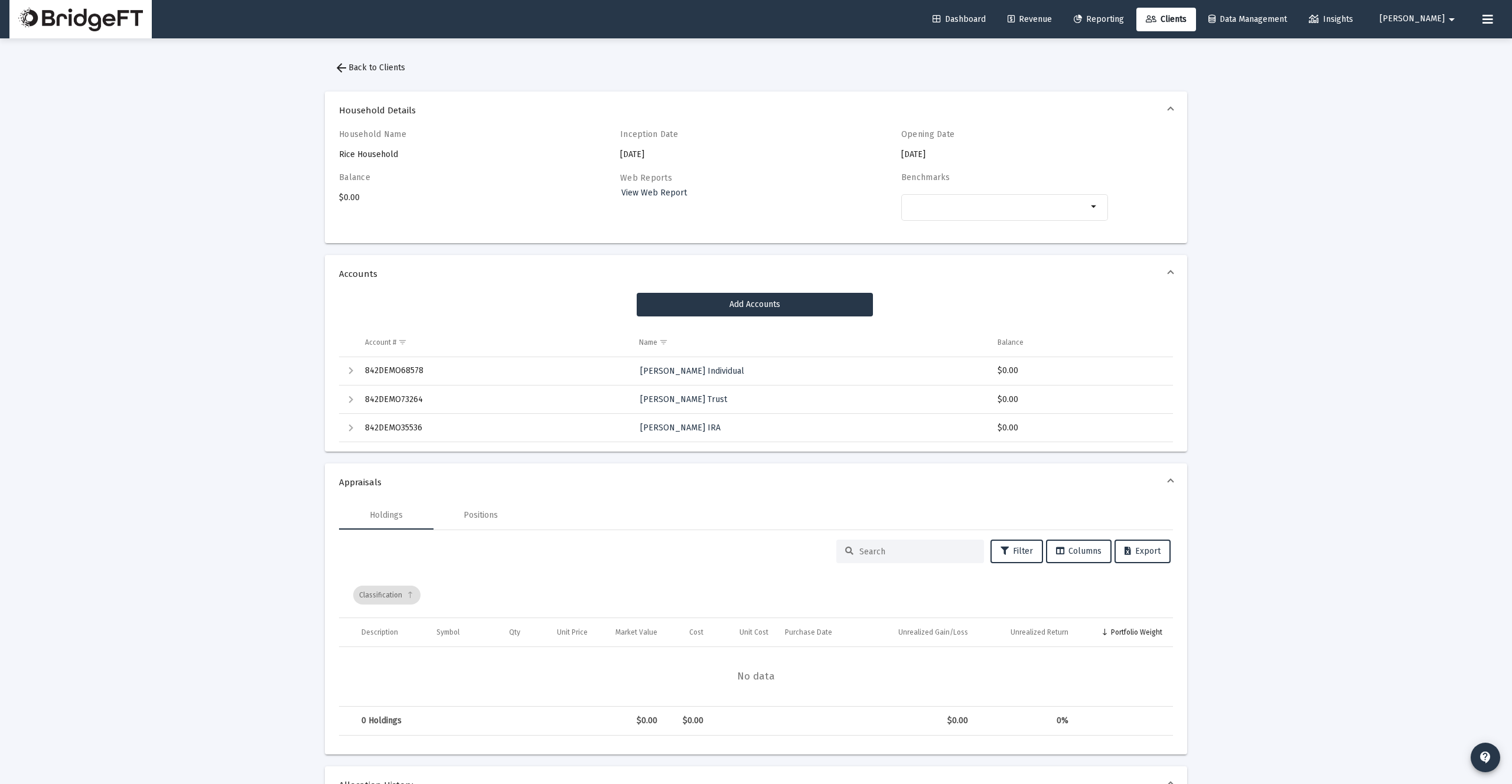
click at [350, 369] on div "Expand" at bounding box center [351, 371] width 14 height 14
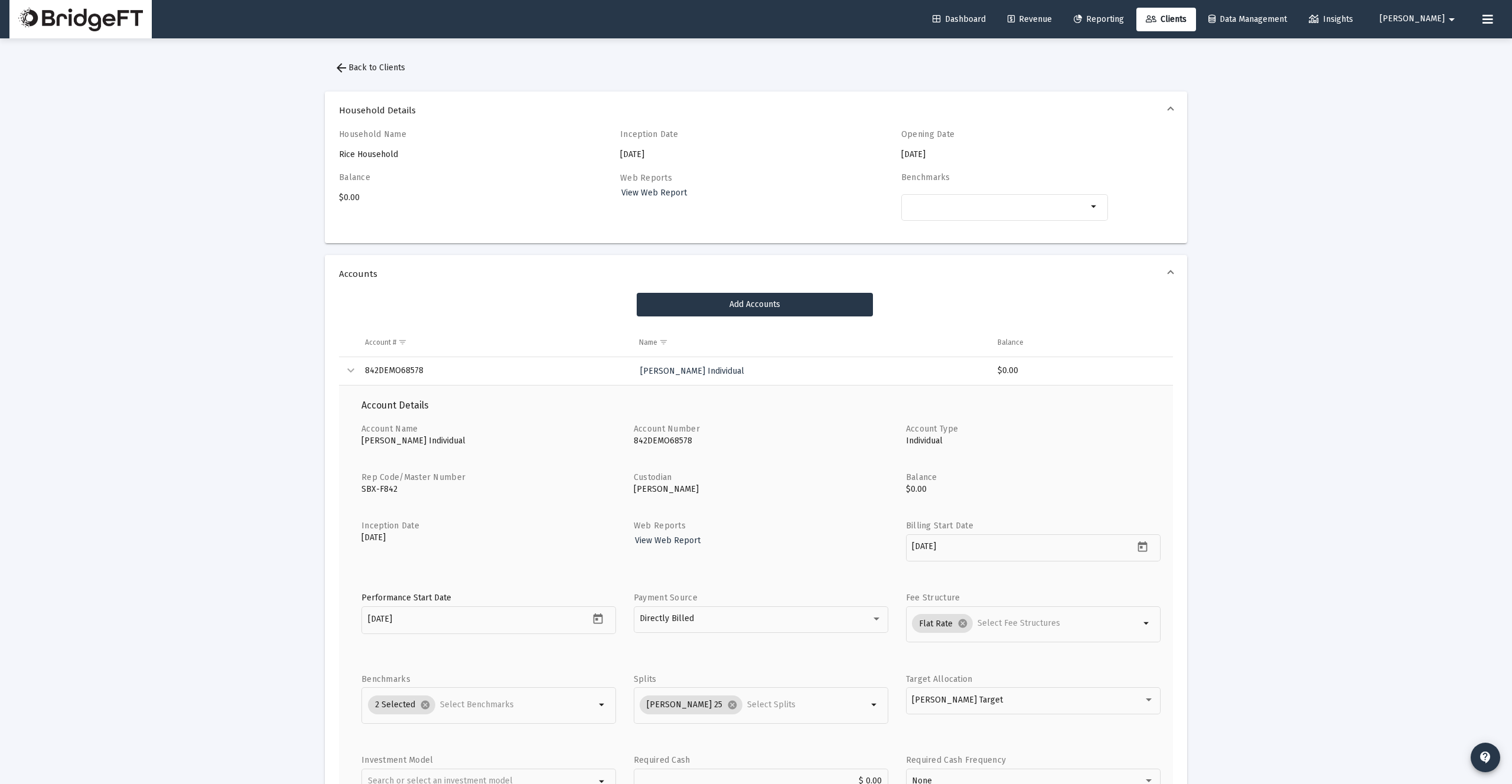
click at [350, 369] on div "Collapse" at bounding box center [351, 371] width 14 height 14
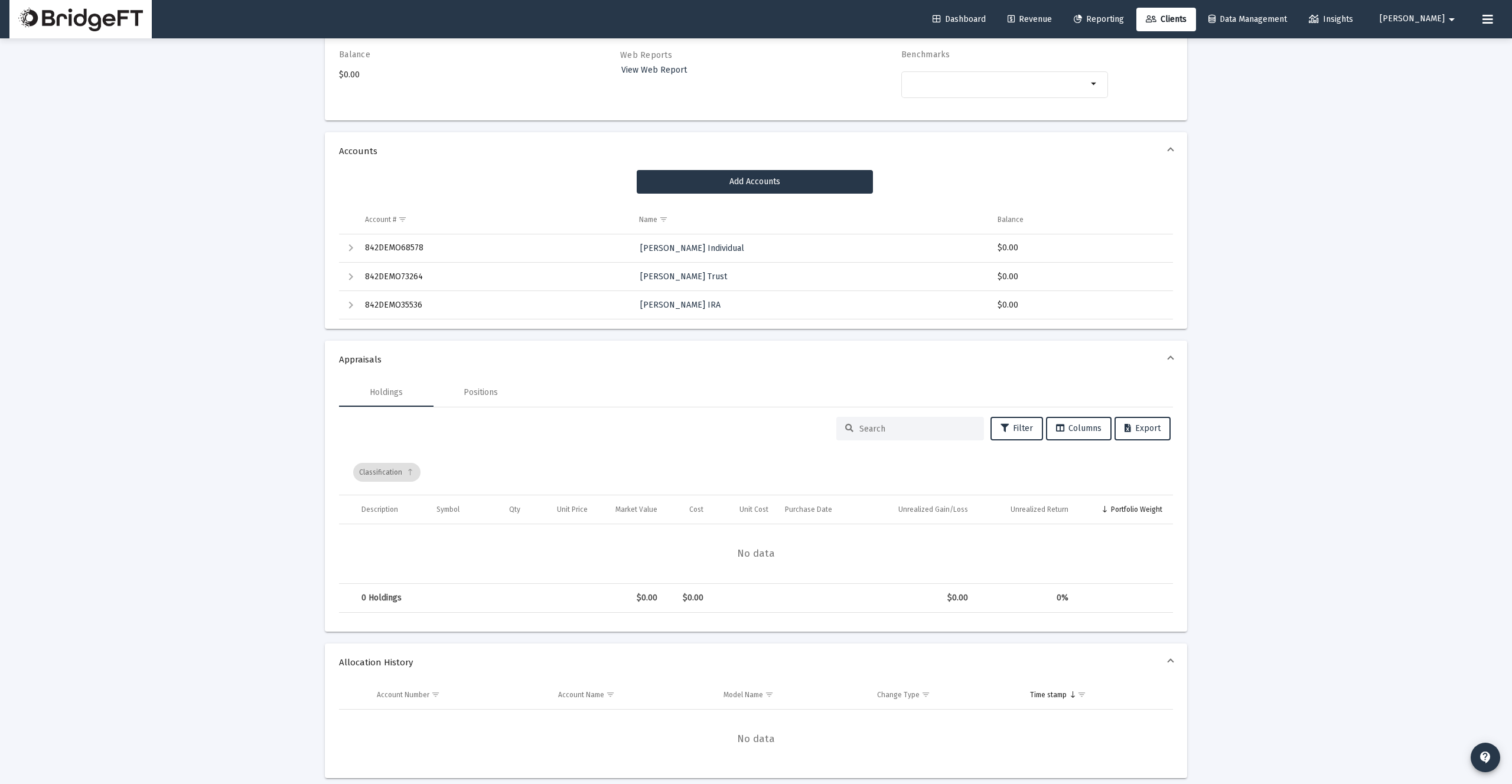
scroll to position [284, 0]
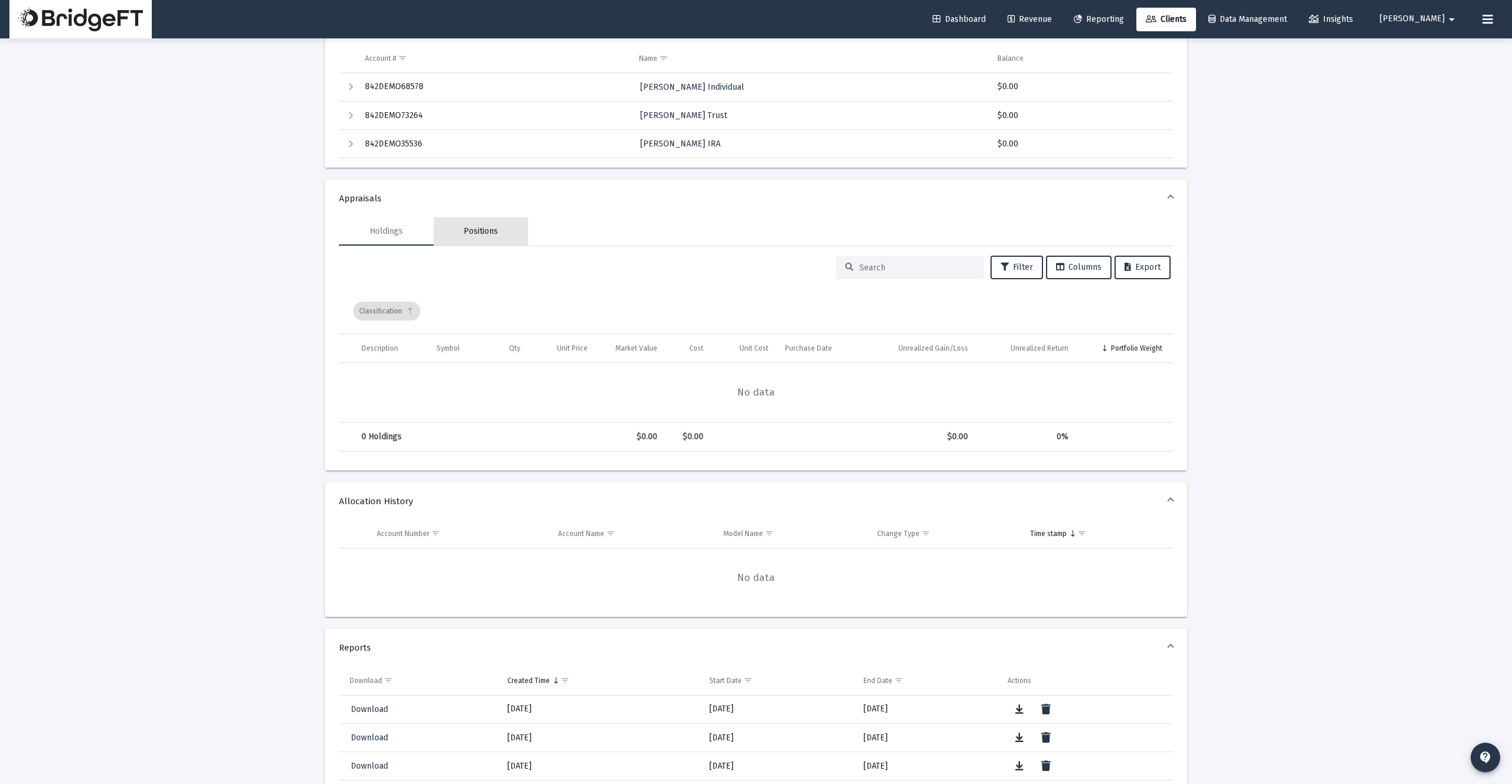
click at [485, 229] on div "Positions" at bounding box center [481, 231] width 34 height 12
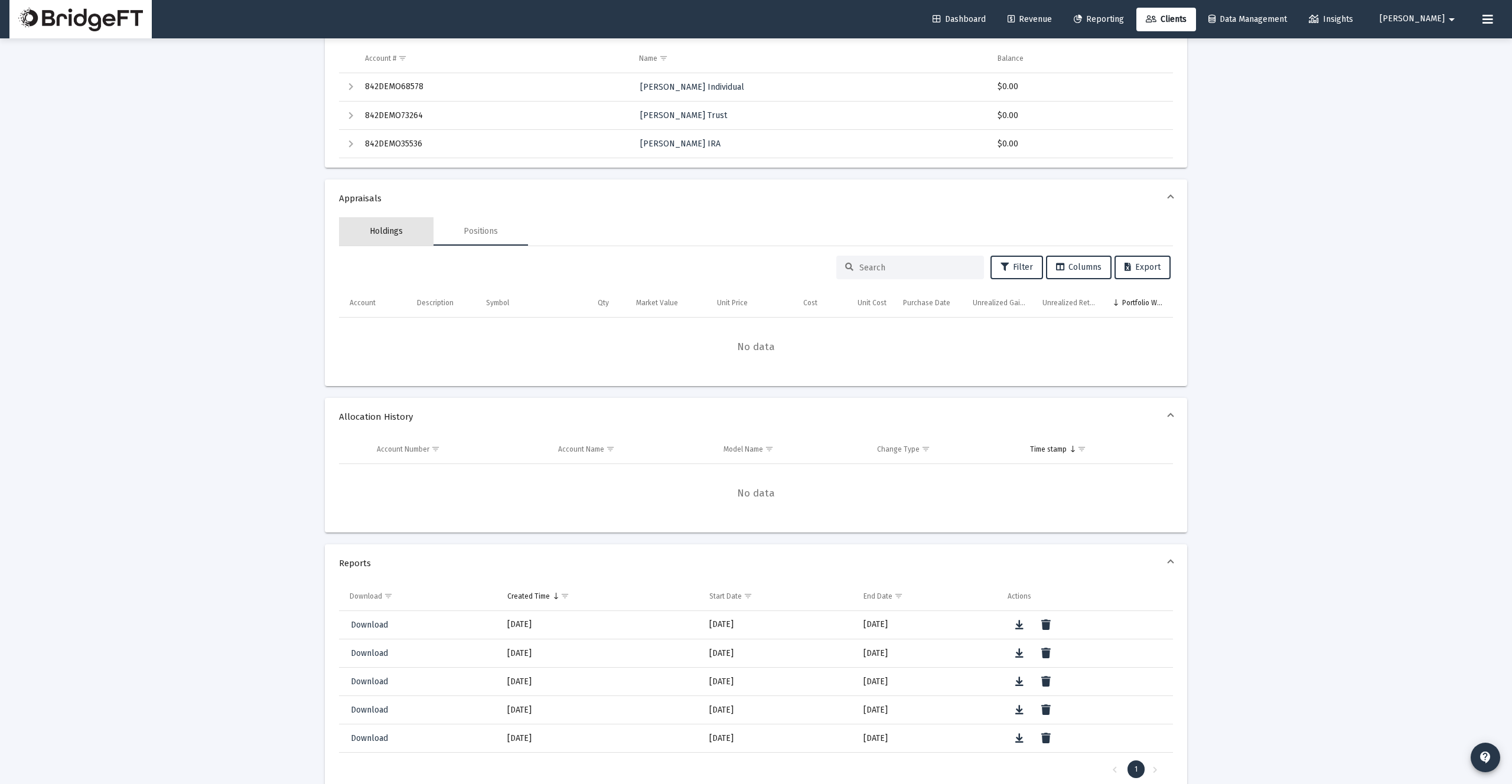
click at [362, 230] on div "Holdings" at bounding box center [386, 232] width 94 height 28
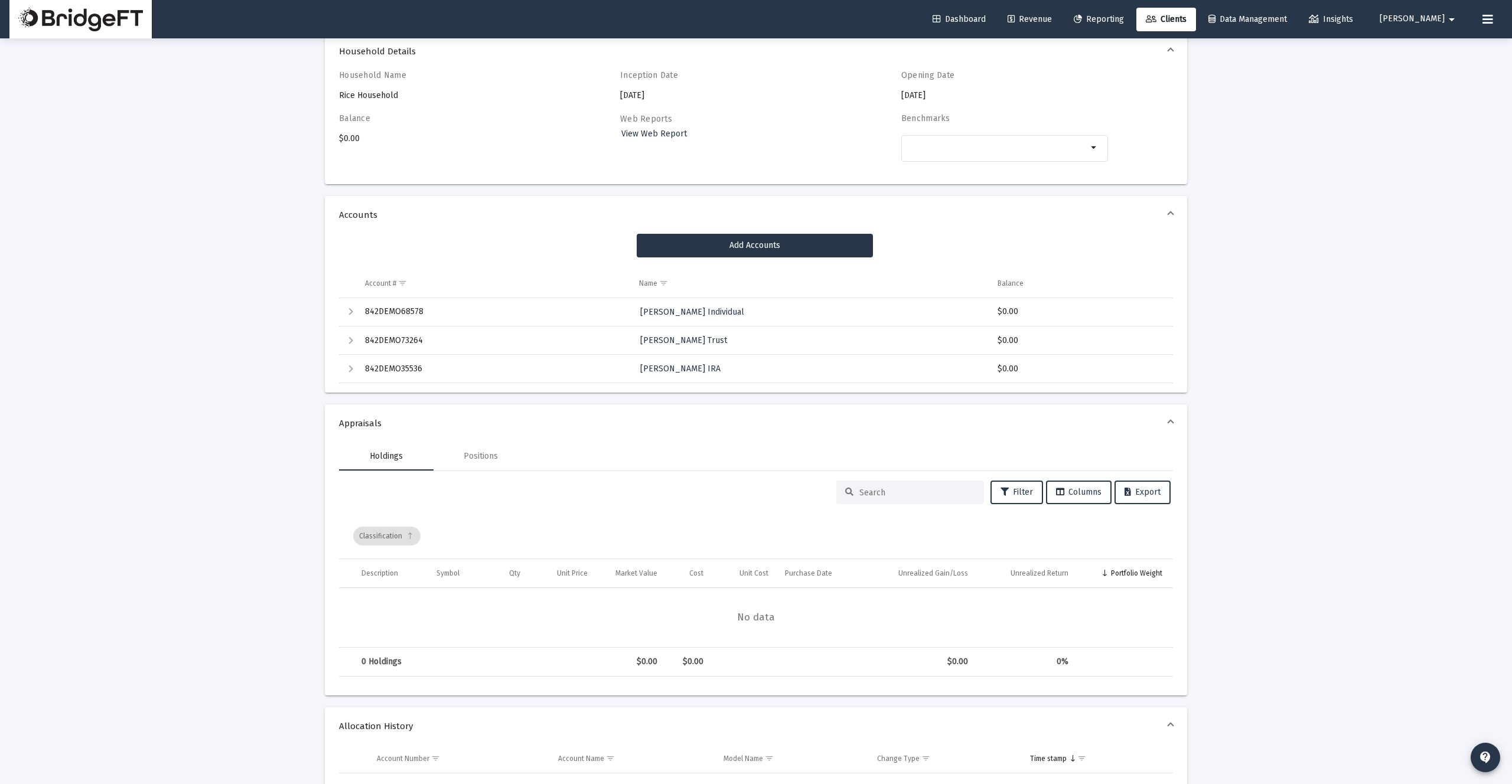
scroll to position [0, 0]
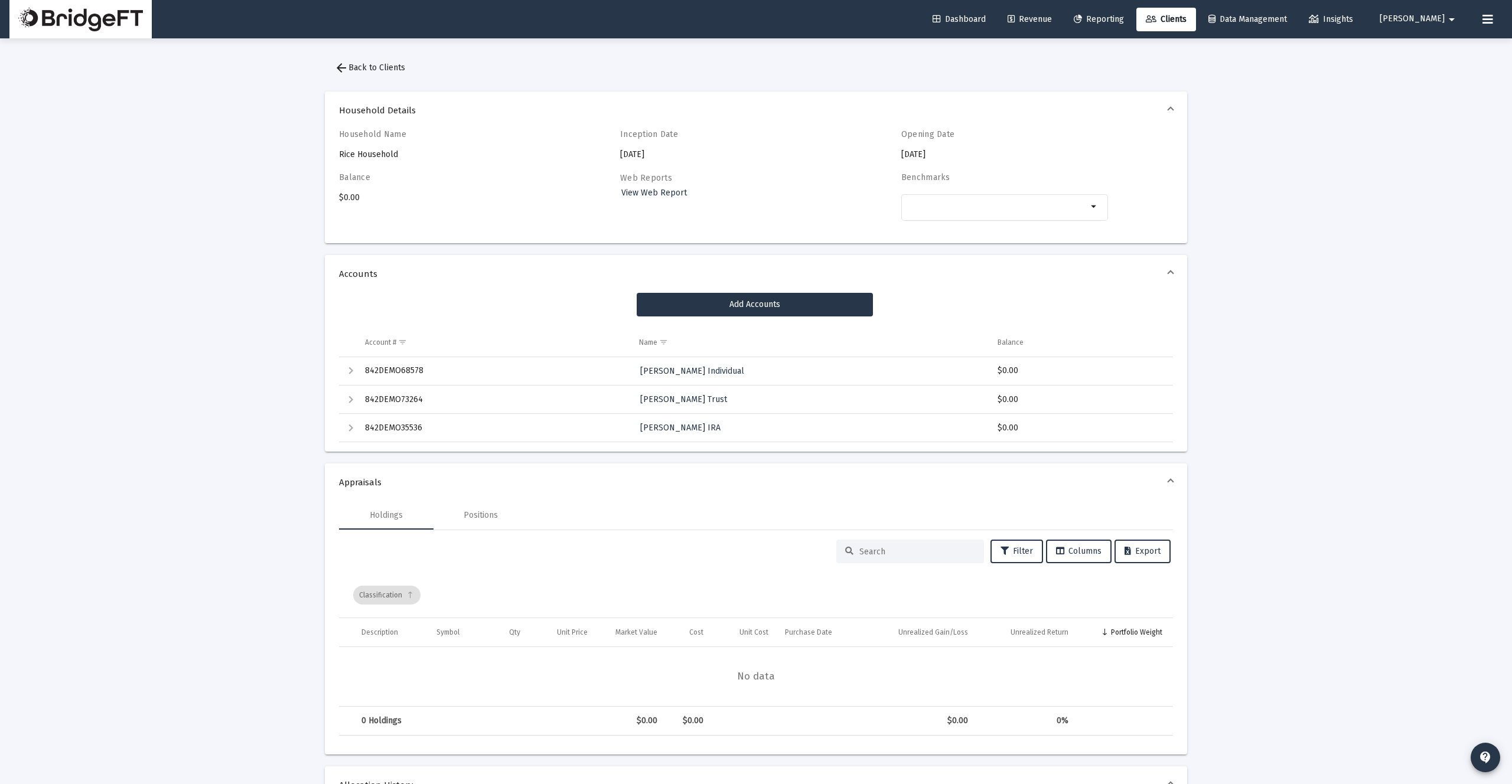
click at [373, 65] on span "arrow_back Back to Clients" at bounding box center [370, 67] width 71 height 10
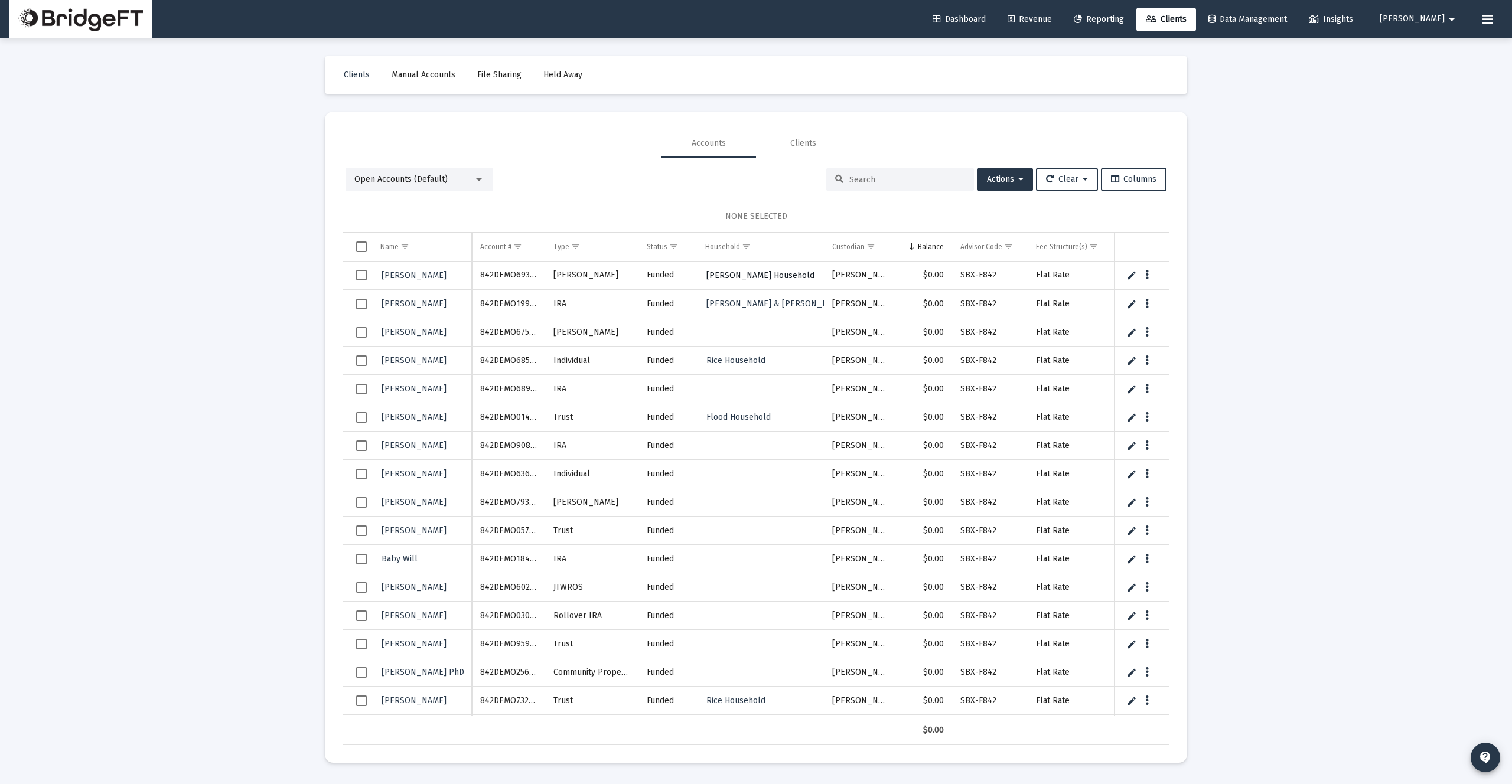
click at [741, 275] on span "Ward Household" at bounding box center [761, 275] width 108 height 10
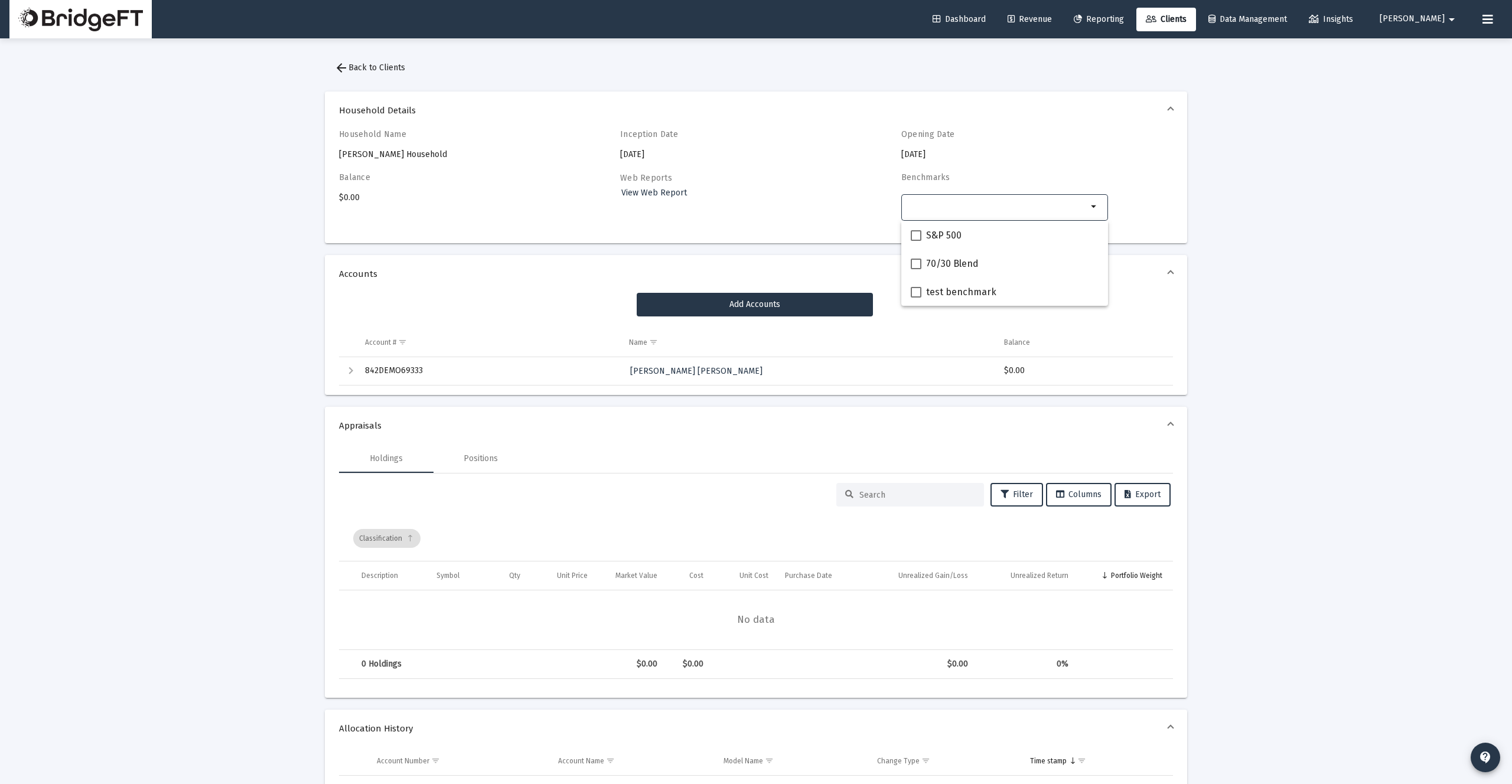
click at [950, 205] on input "Selection" at bounding box center [997, 207] width 180 height 9
drag, startPoint x: 838, startPoint y: 216, endPoint x: 650, endPoint y: 196, distance: 189.1
click at [838, 216] on div "Household Name Ward Household Inception Date 2020-12-31 Opening Date 2020-12-31…" at bounding box center [756, 182] width 834 height 105
click at [647, 196] on span "View Web Report" at bounding box center [654, 193] width 66 height 10
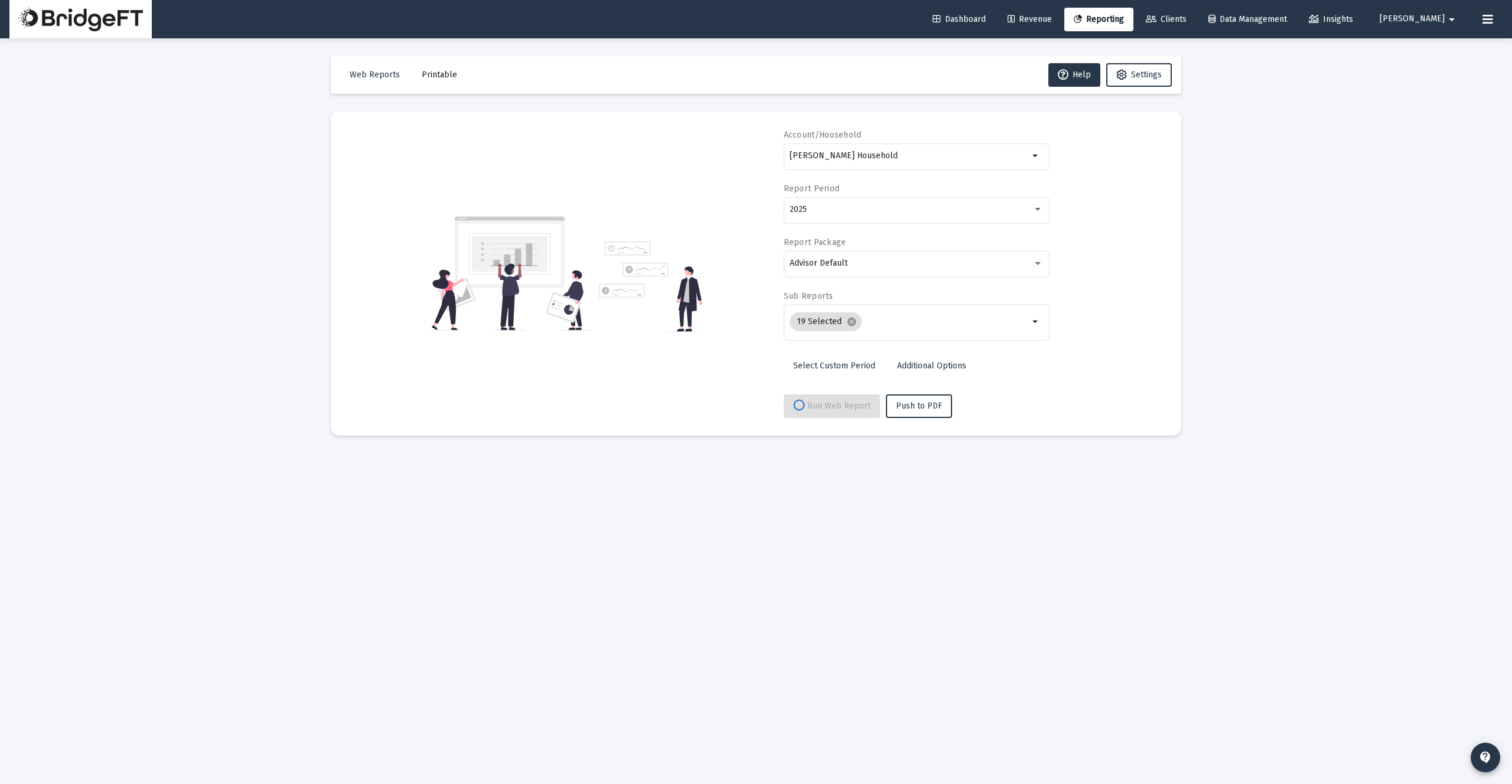
select select "View 1 month"
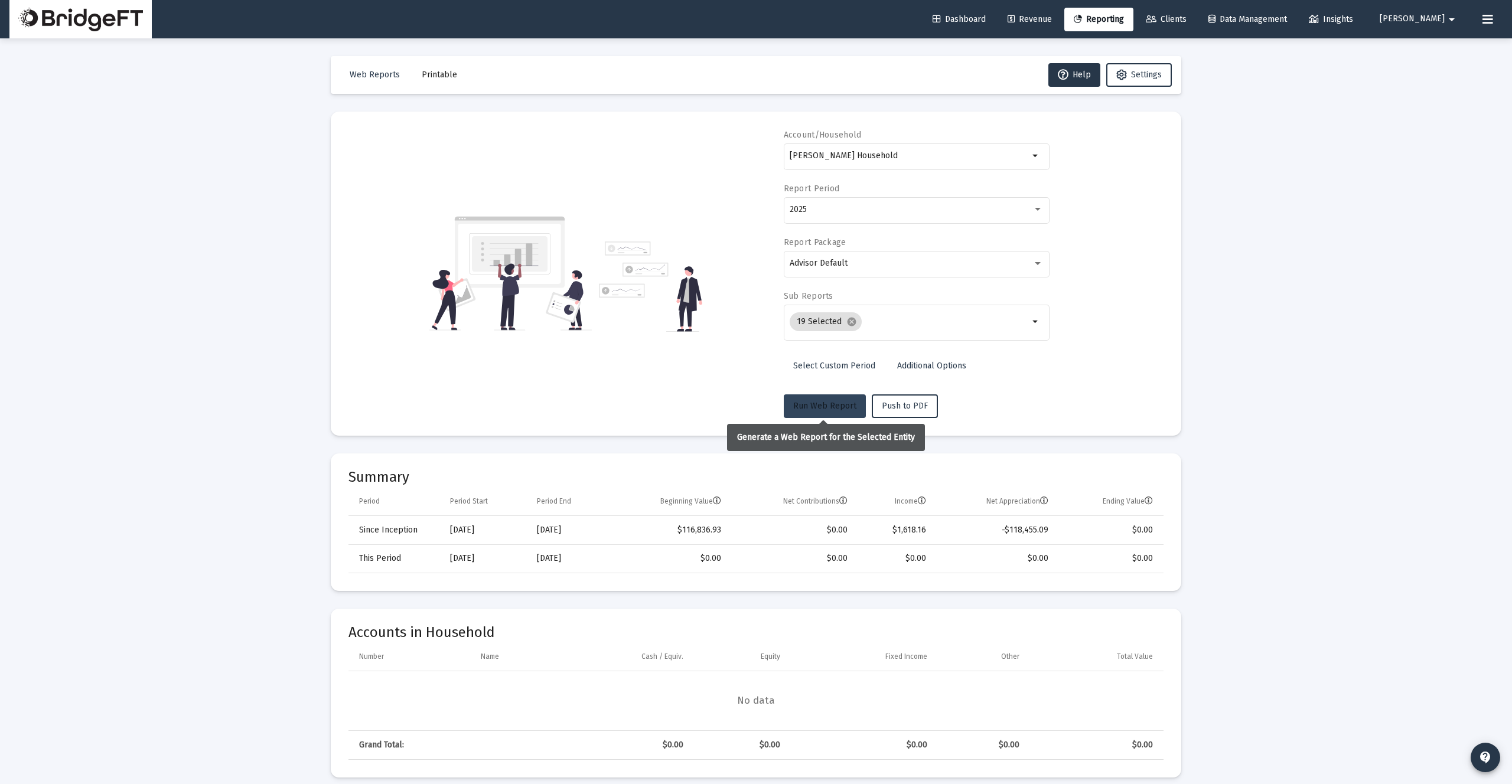
click at [821, 411] on button "Run Web Report" at bounding box center [825, 406] width 82 height 23
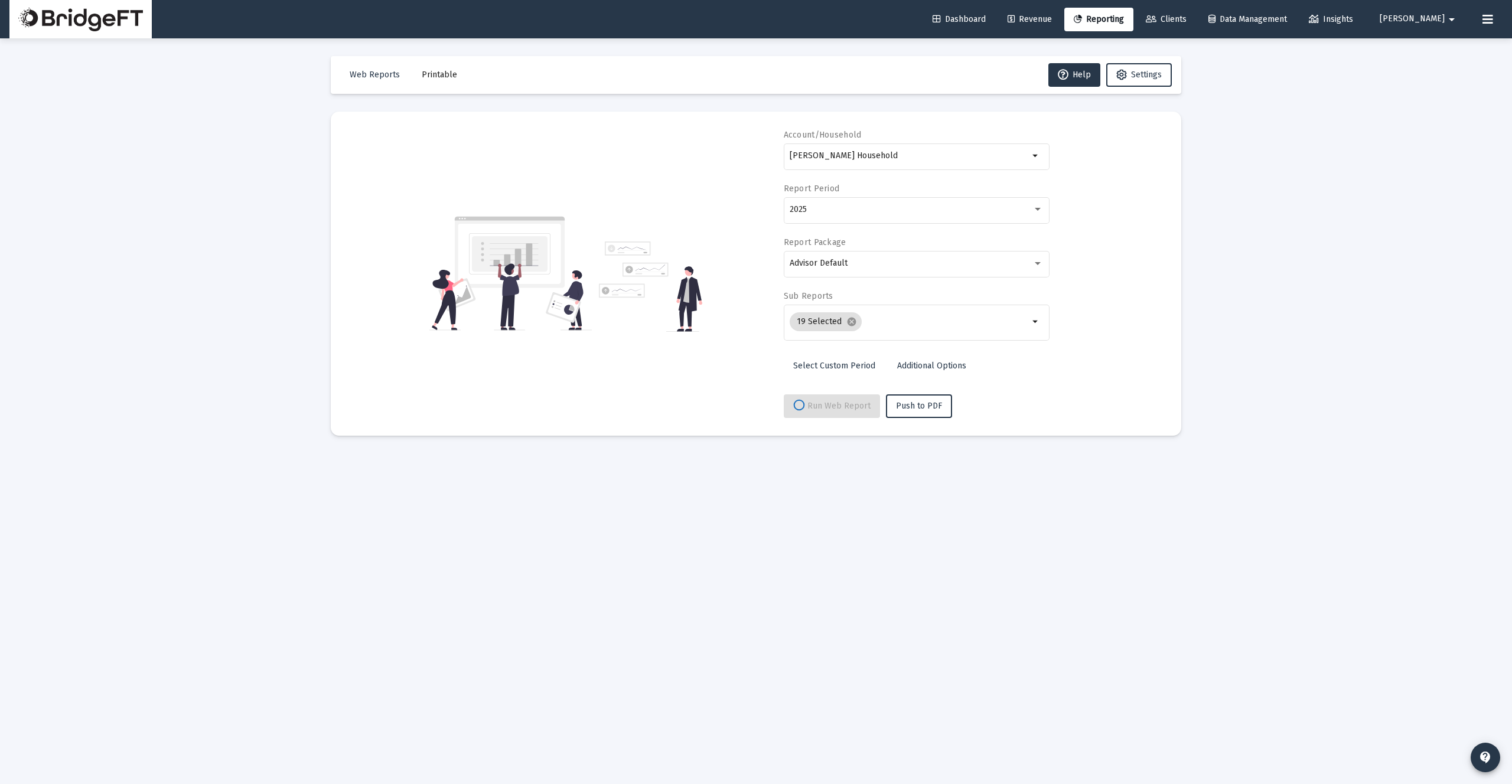
select select "View 1 month"
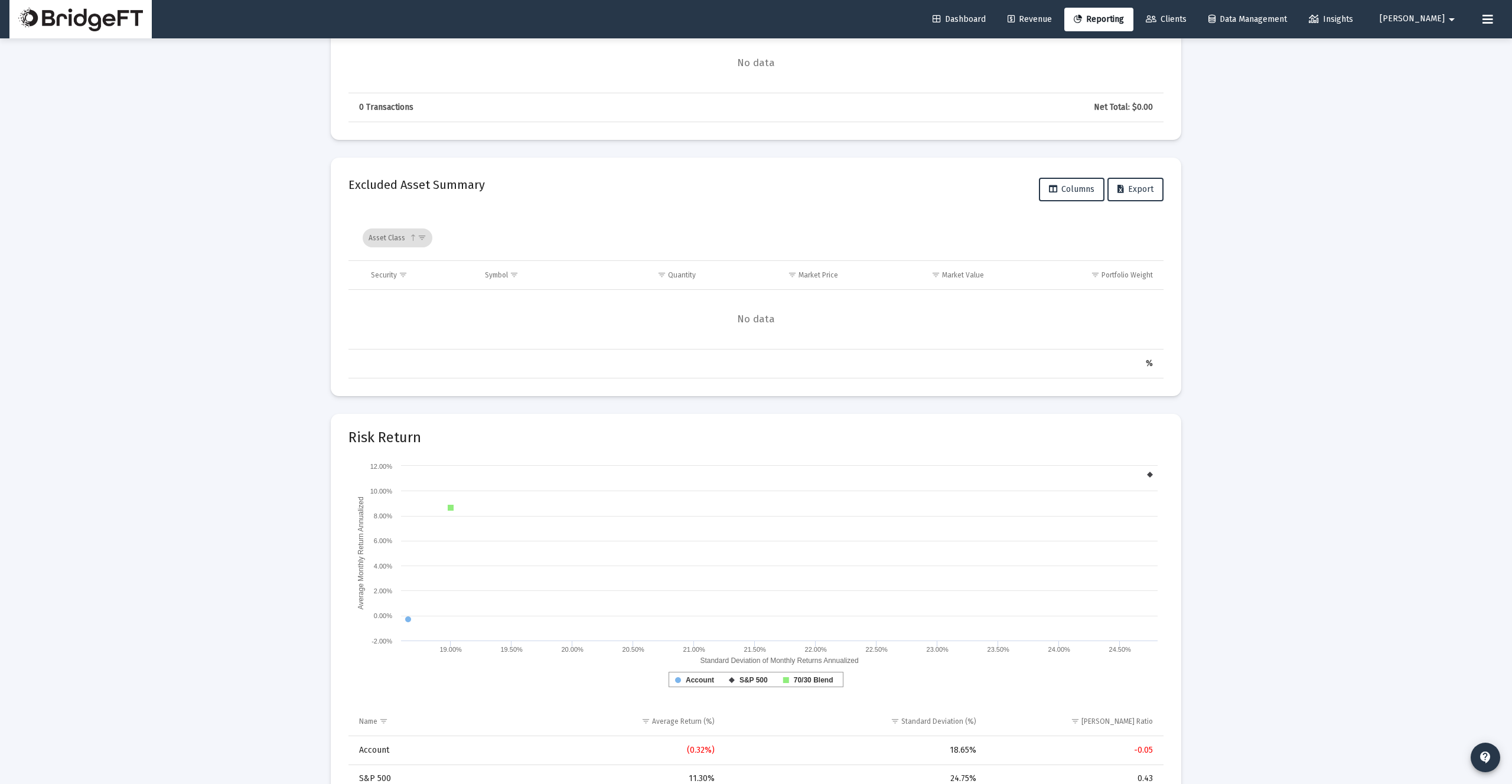
scroll to position [4923, 0]
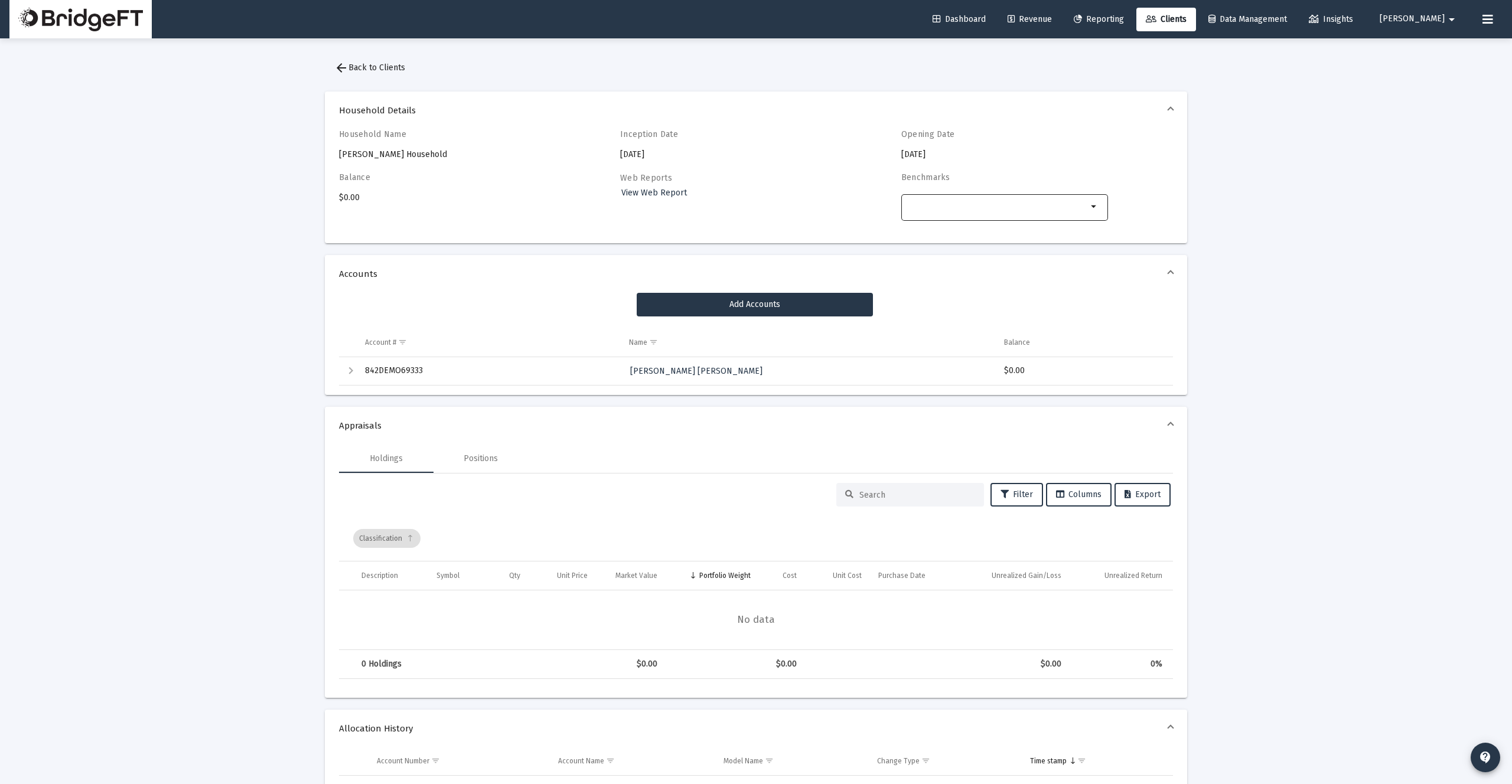
click at [1045, 211] on input "Selection" at bounding box center [997, 207] width 180 height 9
click at [389, 71] on span "arrow_back Back to Clients" at bounding box center [370, 67] width 71 height 10
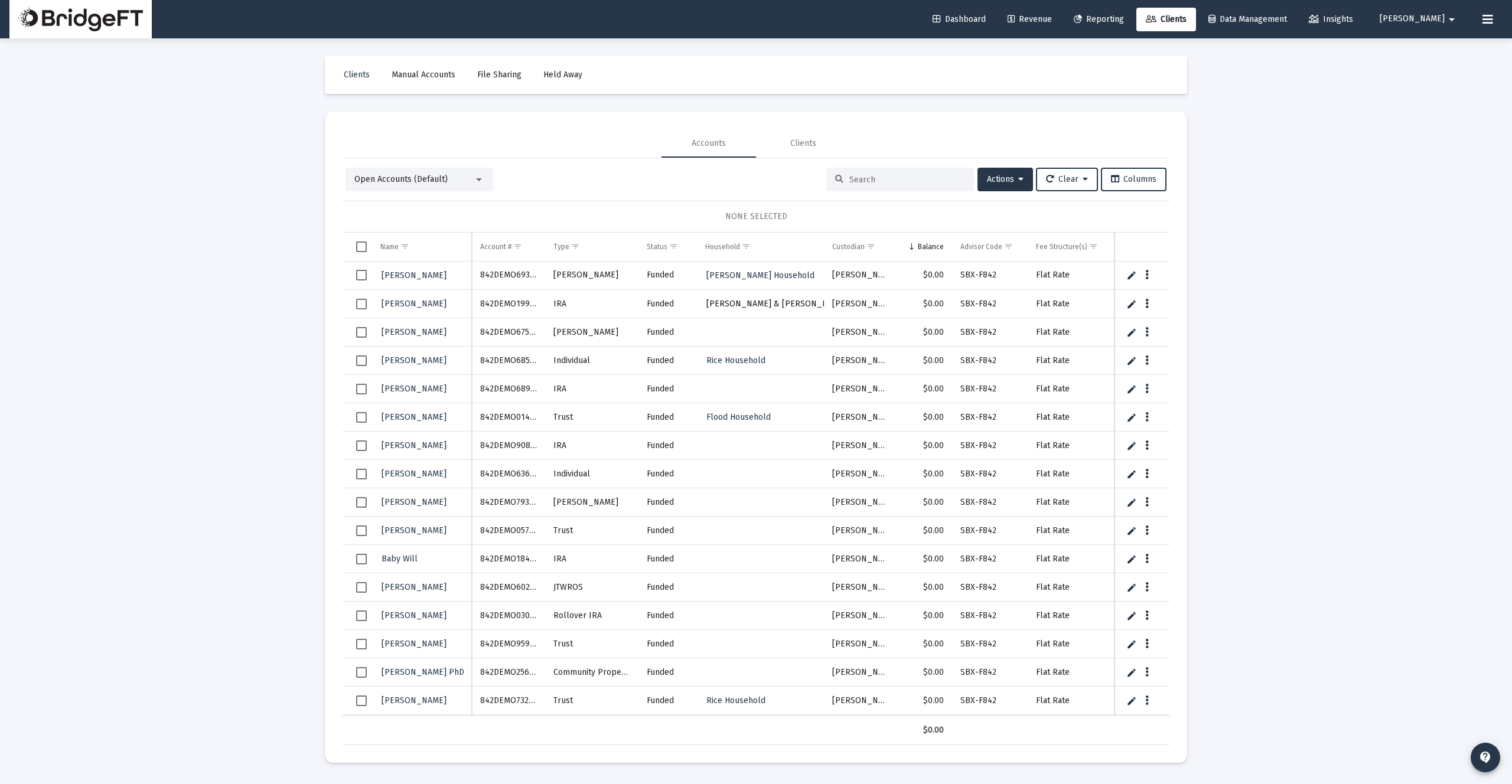
click at [786, 303] on span "Barrows & Fahey Household" at bounding box center [798, 303] width 183 height 10
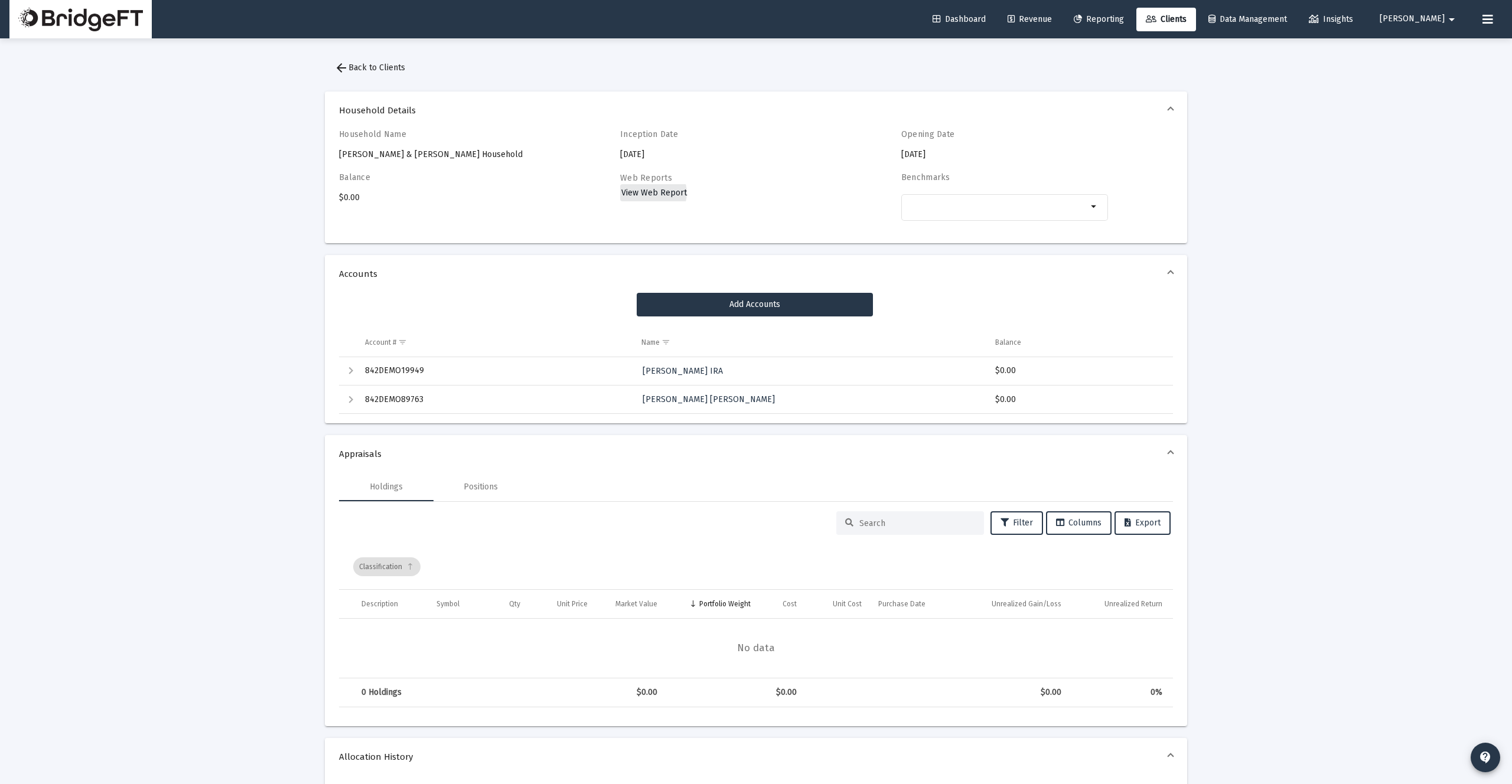
click at [652, 193] on span "View Web Report" at bounding box center [654, 193] width 66 height 10
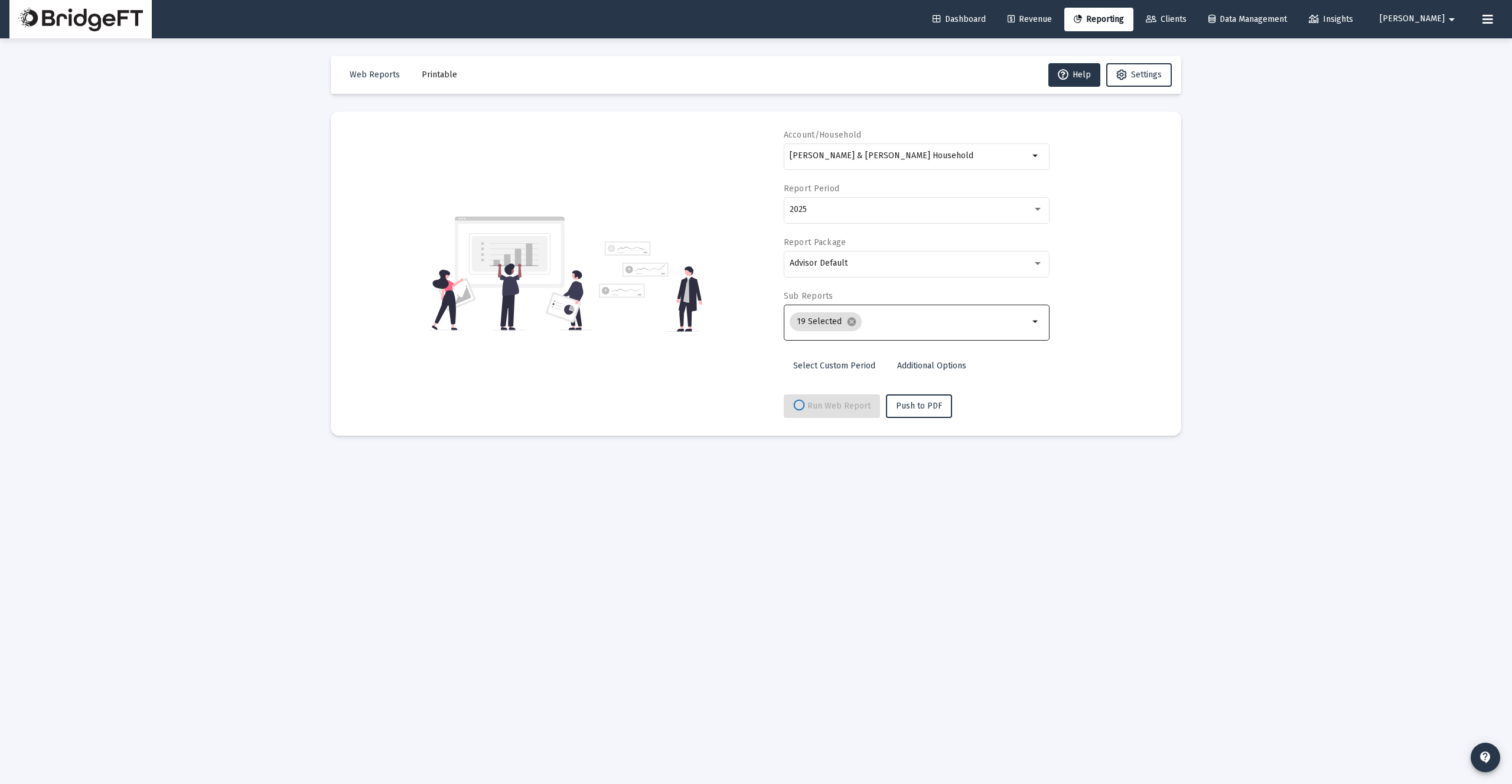
click at [1008, 320] on input "Selection" at bounding box center [948, 322] width 162 height 9
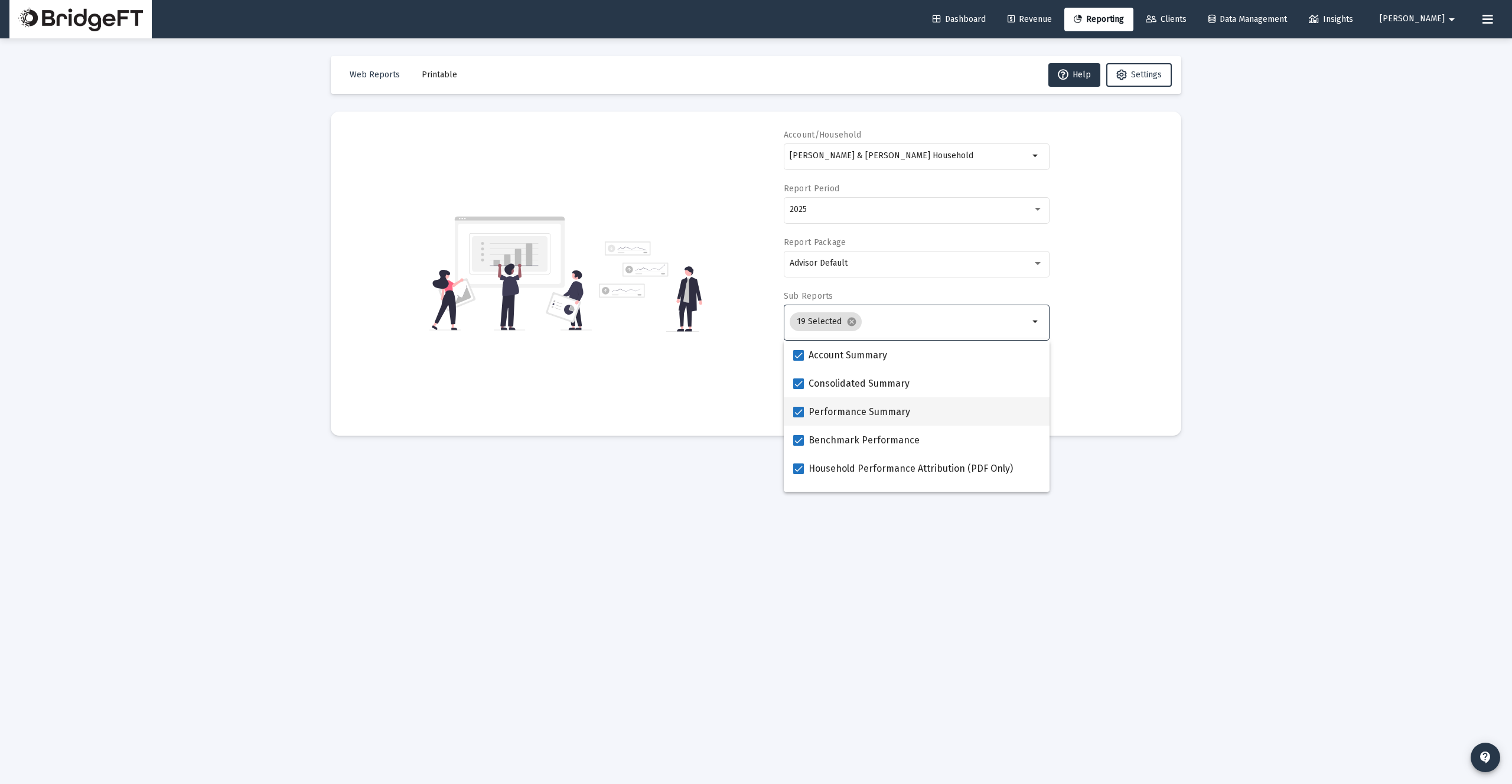
select select "View all"
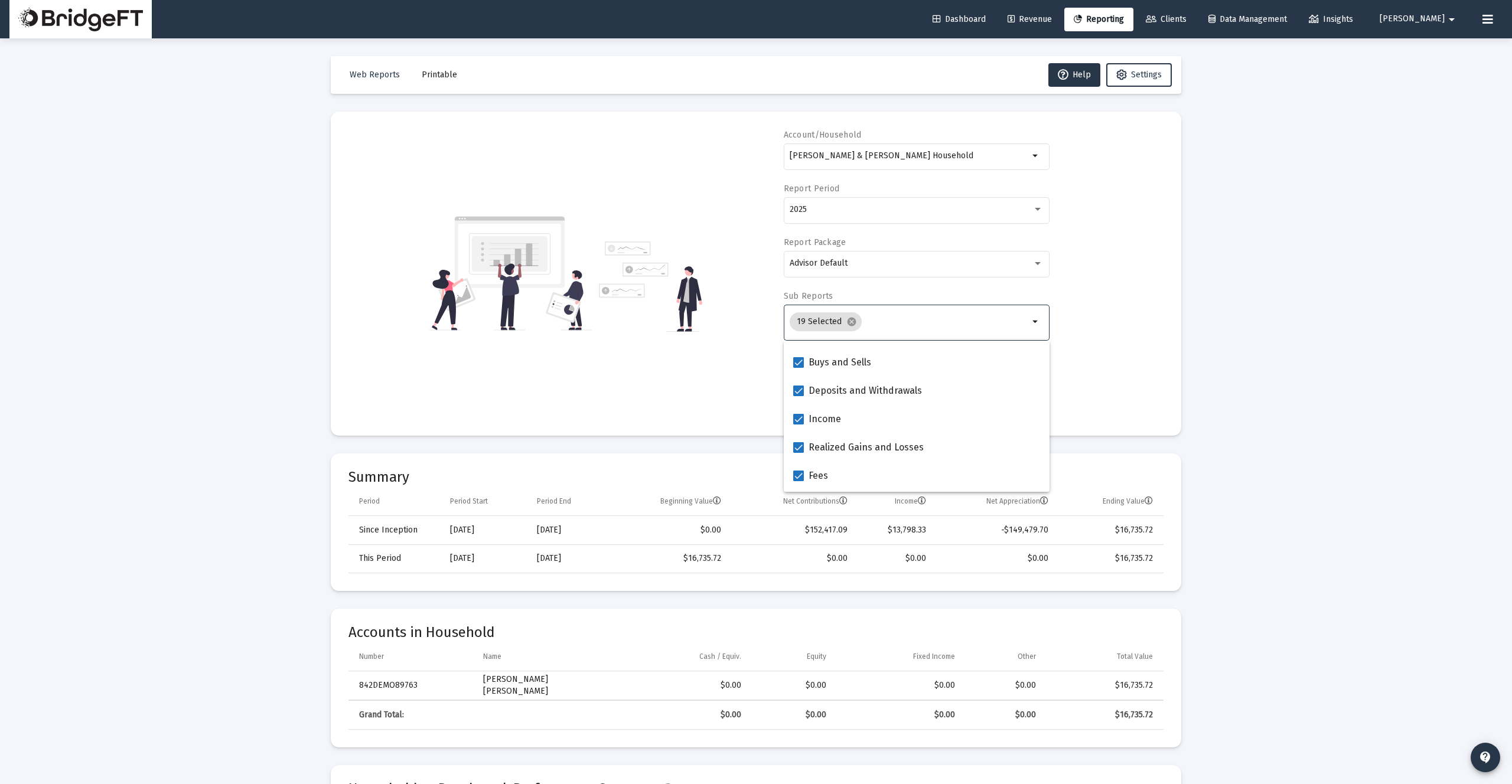
scroll to position [473, 0]
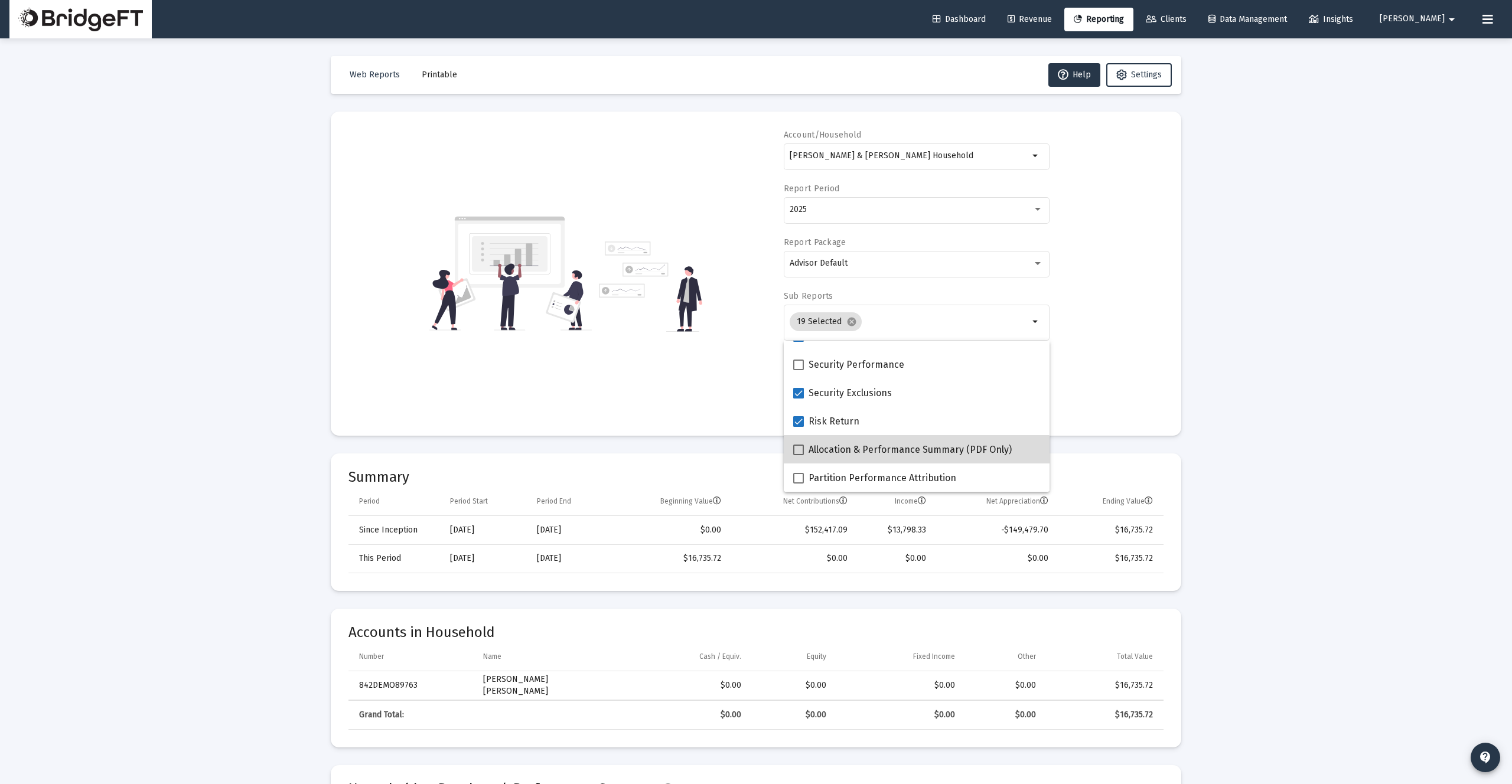
click at [887, 458] on mat-checkbox "Allocation & Performance Summary (PDF Only)" at bounding box center [903, 449] width 218 height 28
click at [886, 475] on span "Partition Performance Attribution" at bounding box center [882, 478] width 147 height 14
click at [799, 484] on input "Partition Performance Attribution" at bounding box center [798, 484] width 1 height 1
checkbox input "true"
click at [1157, 361] on div "Account/Household Barrows & Fahey Household arrow_drop_down Report Period 2025 …" at bounding box center [756, 274] width 815 height 289
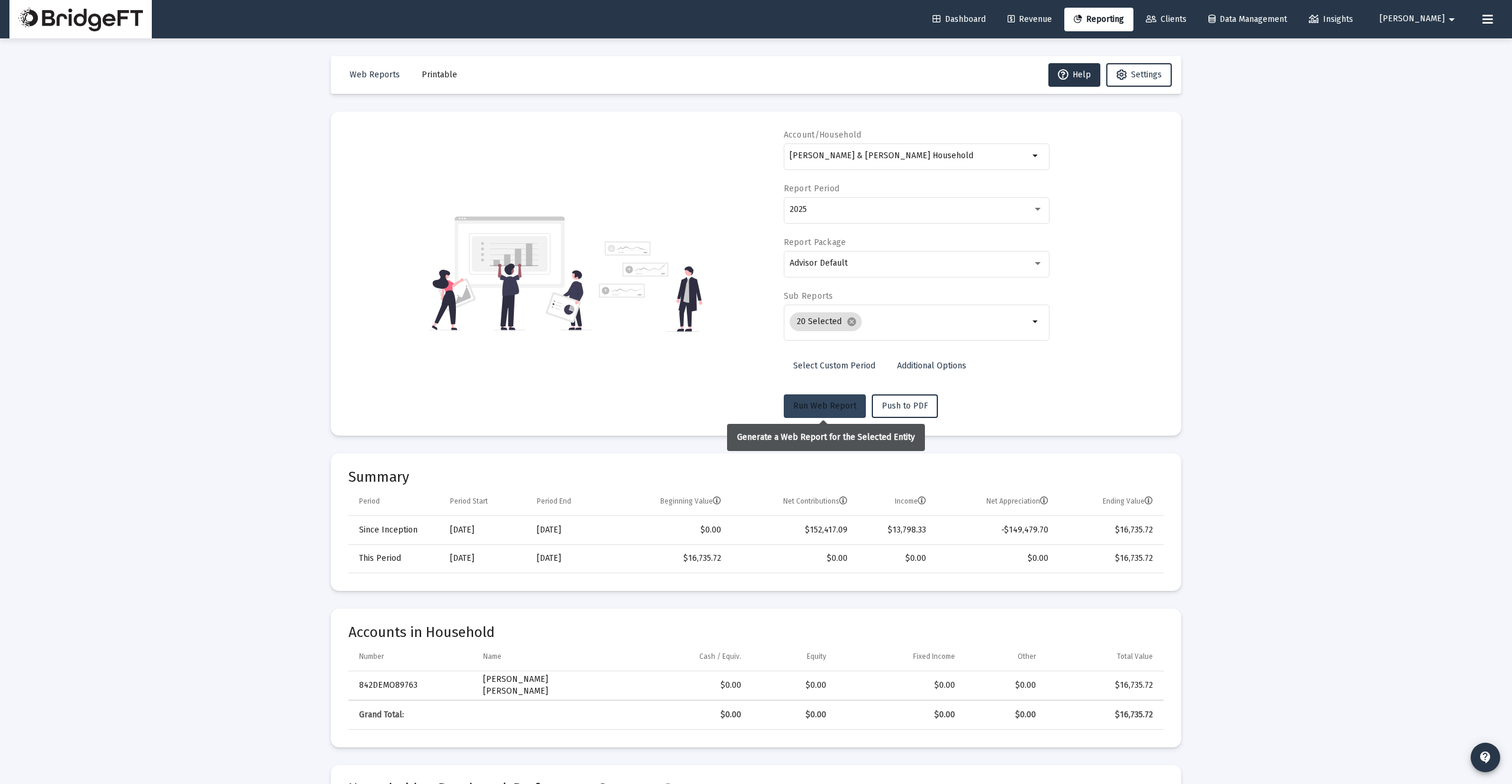
click at [843, 401] on span "Run Web Report" at bounding box center [825, 406] width 63 height 10
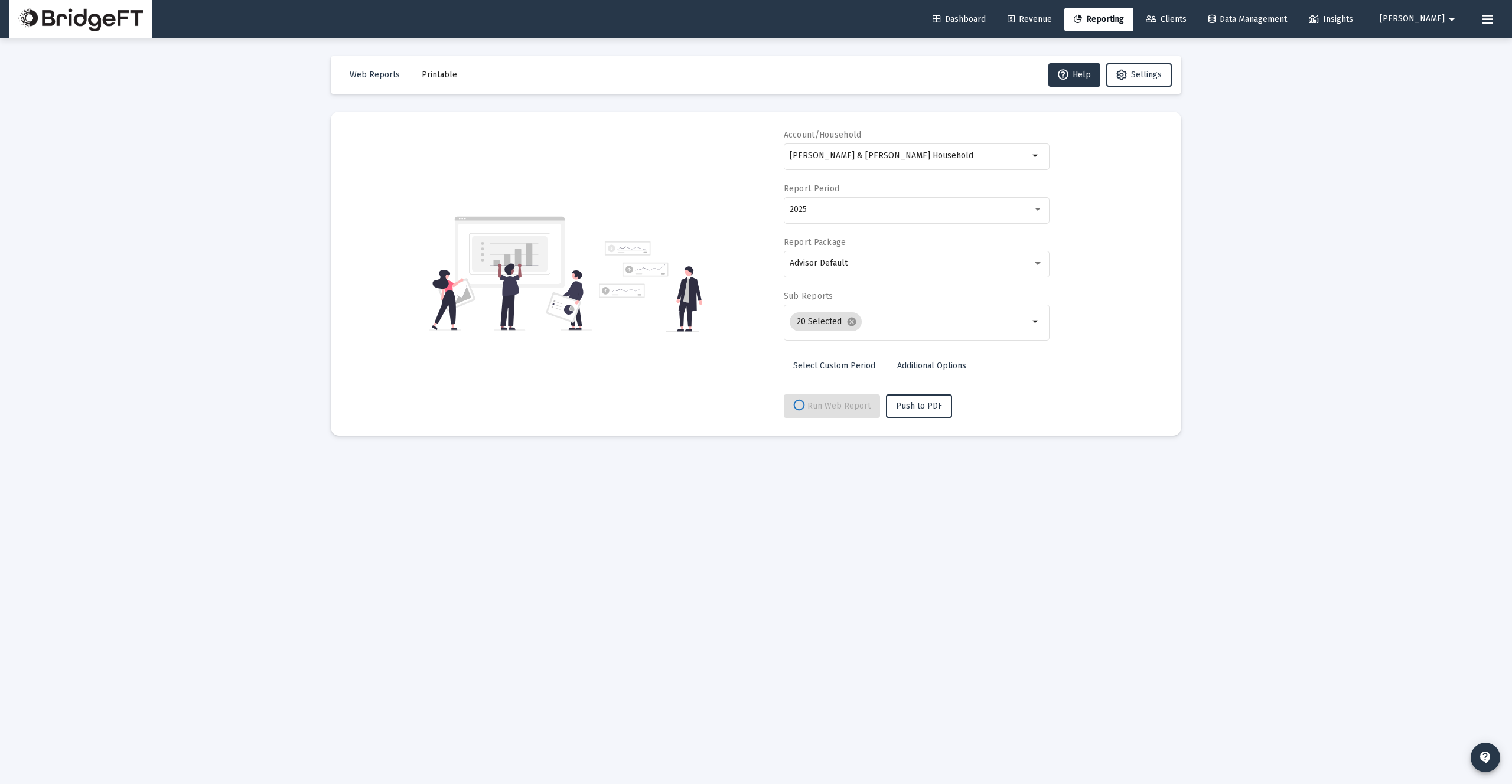
select select "View all"
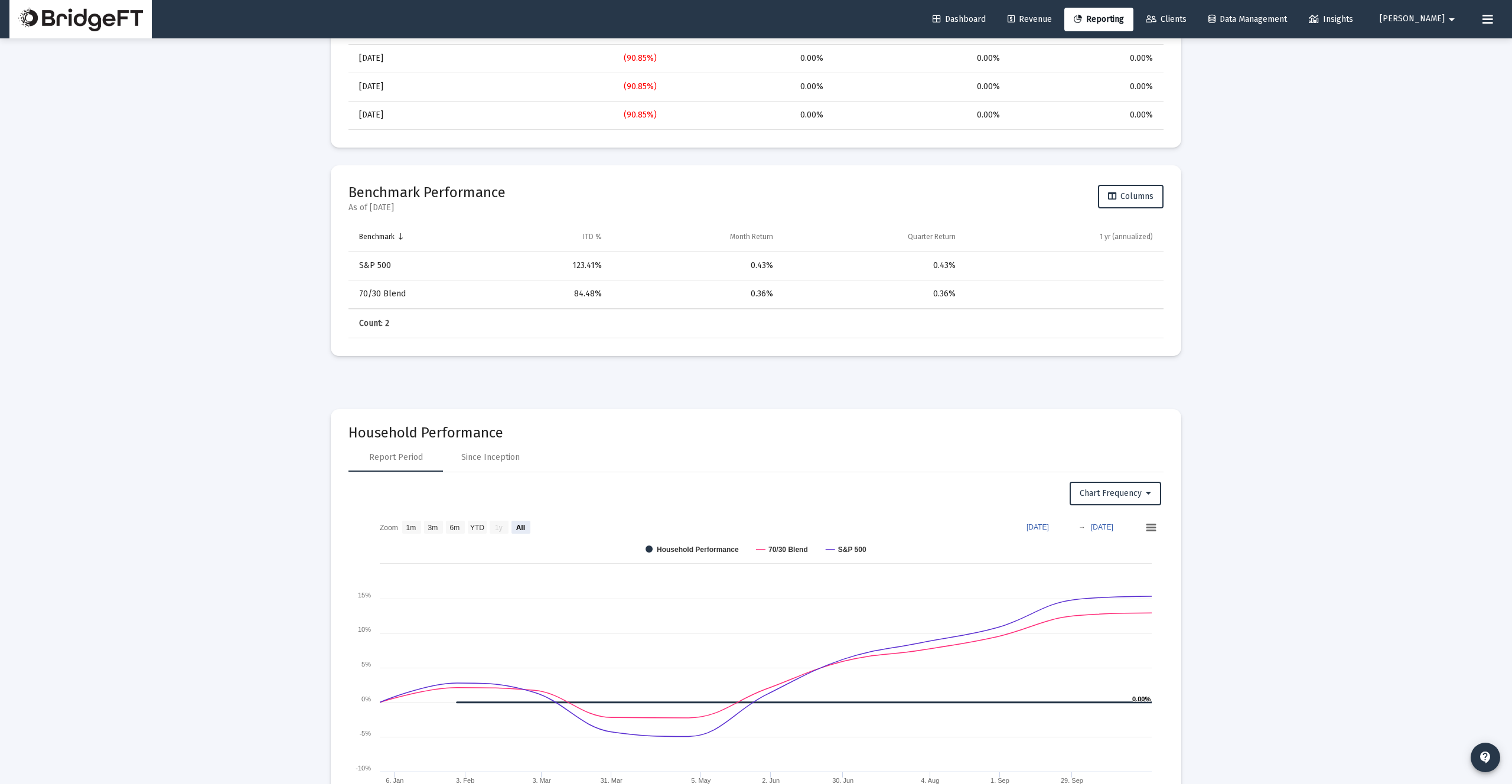
scroll to position [1360, 0]
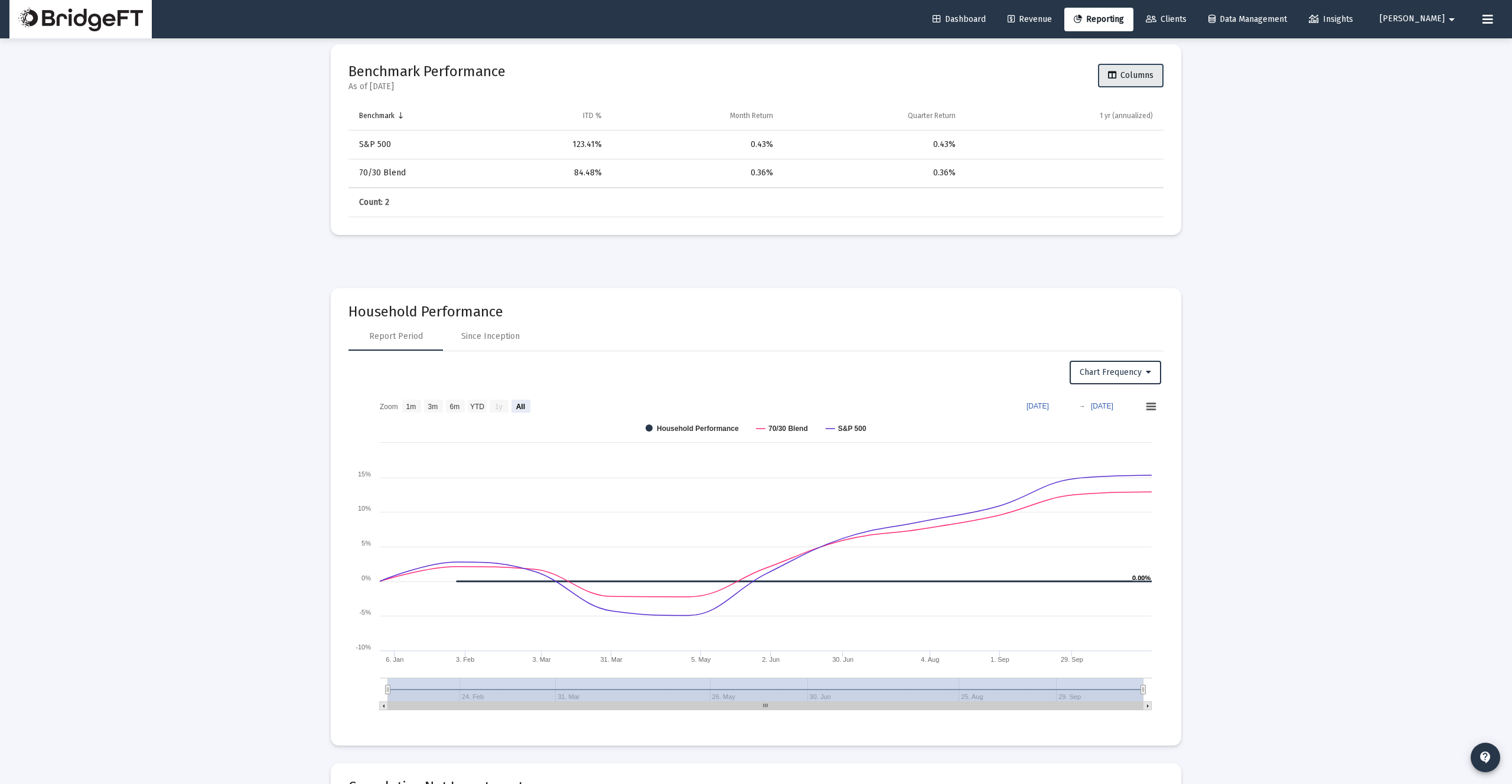
click at [1139, 76] on span "Columns" at bounding box center [1130, 75] width 45 height 10
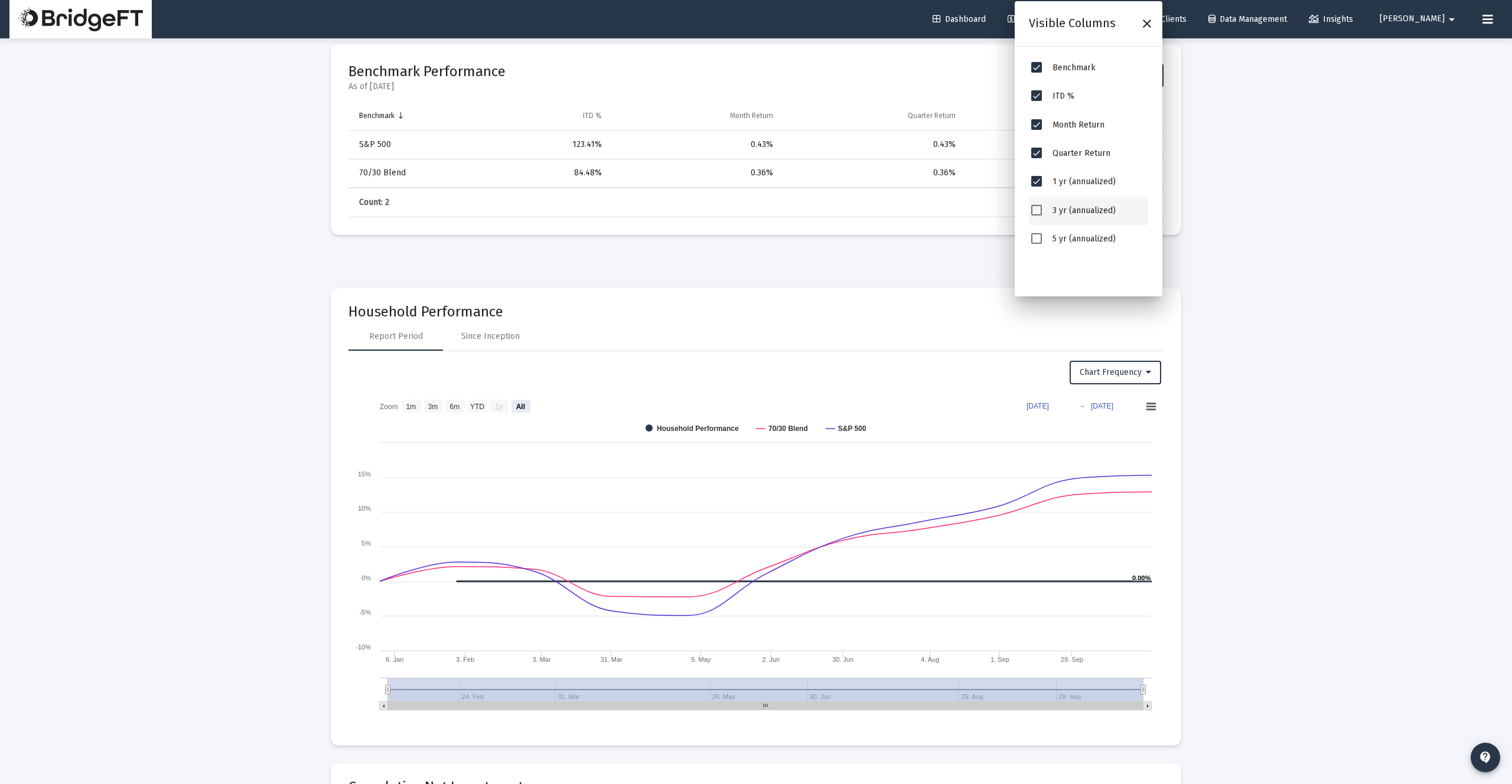
click at [1117, 208] on div "3 yr (annualized)" at bounding box center [1098, 211] width 91 height 13
drag, startPoint x: 1105, startPoint y: 234, endPoint x: 1116, endPoint y: 230, distance: 11.7
click at [1104, 235] on span "5 yr (annualized)" at bounding box center [1084, 239] width 63 height 10
click at [1035, 209] on span "3 yr (annualized)" at bounding box center [1037, 211] width 11 height 11
click at [1040, 247] on div "5 yr (annualized)" at bounding box center [1088, 239] width 119 height 28
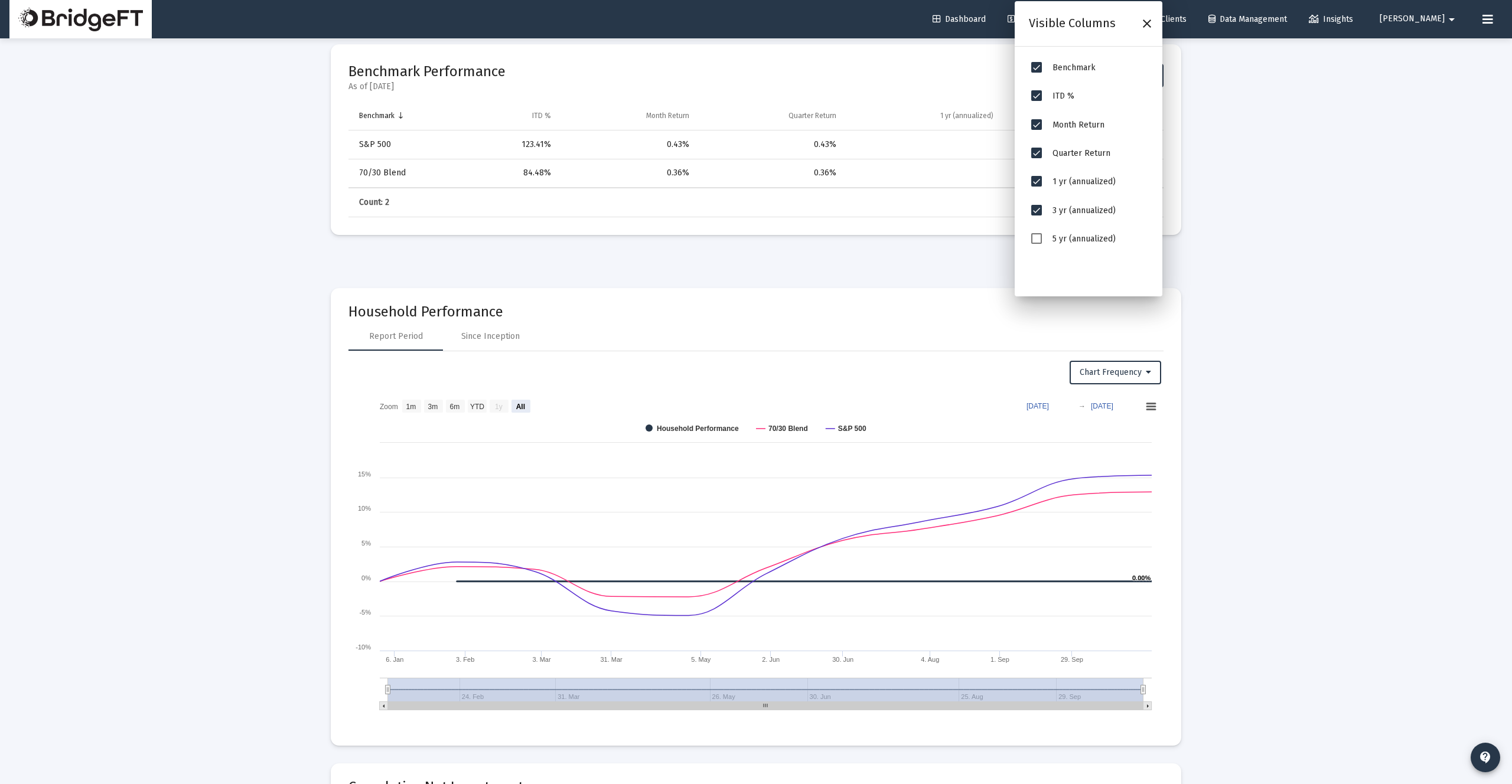
click at [1038, 241] on span "5 yr (annualized)" at bounding box center [1037, 239] width 11 height 11
click at [1145, 22] on icon "Close" at bounding box center [1147, 23] width 14 height 14
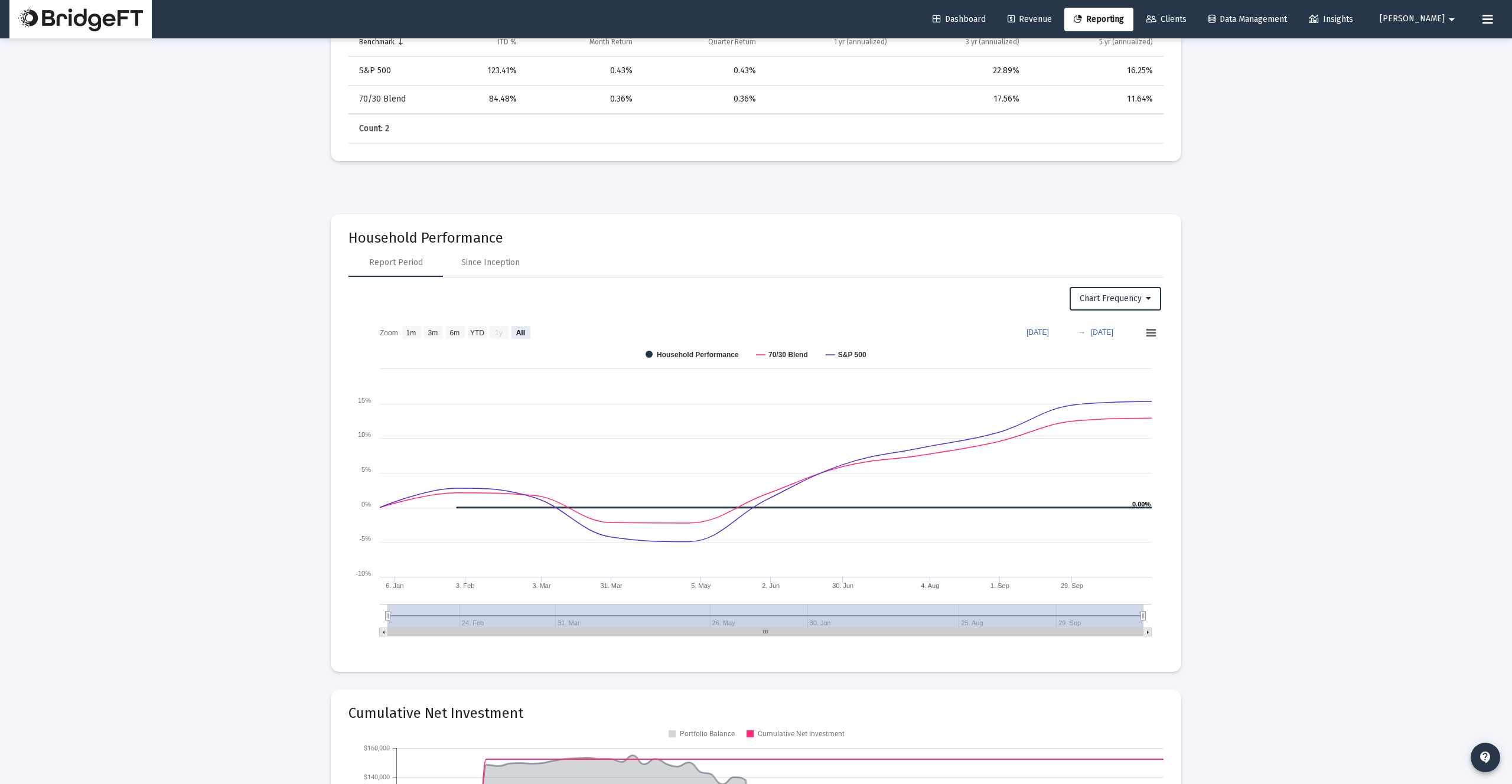
scroll to position [1439, 0]
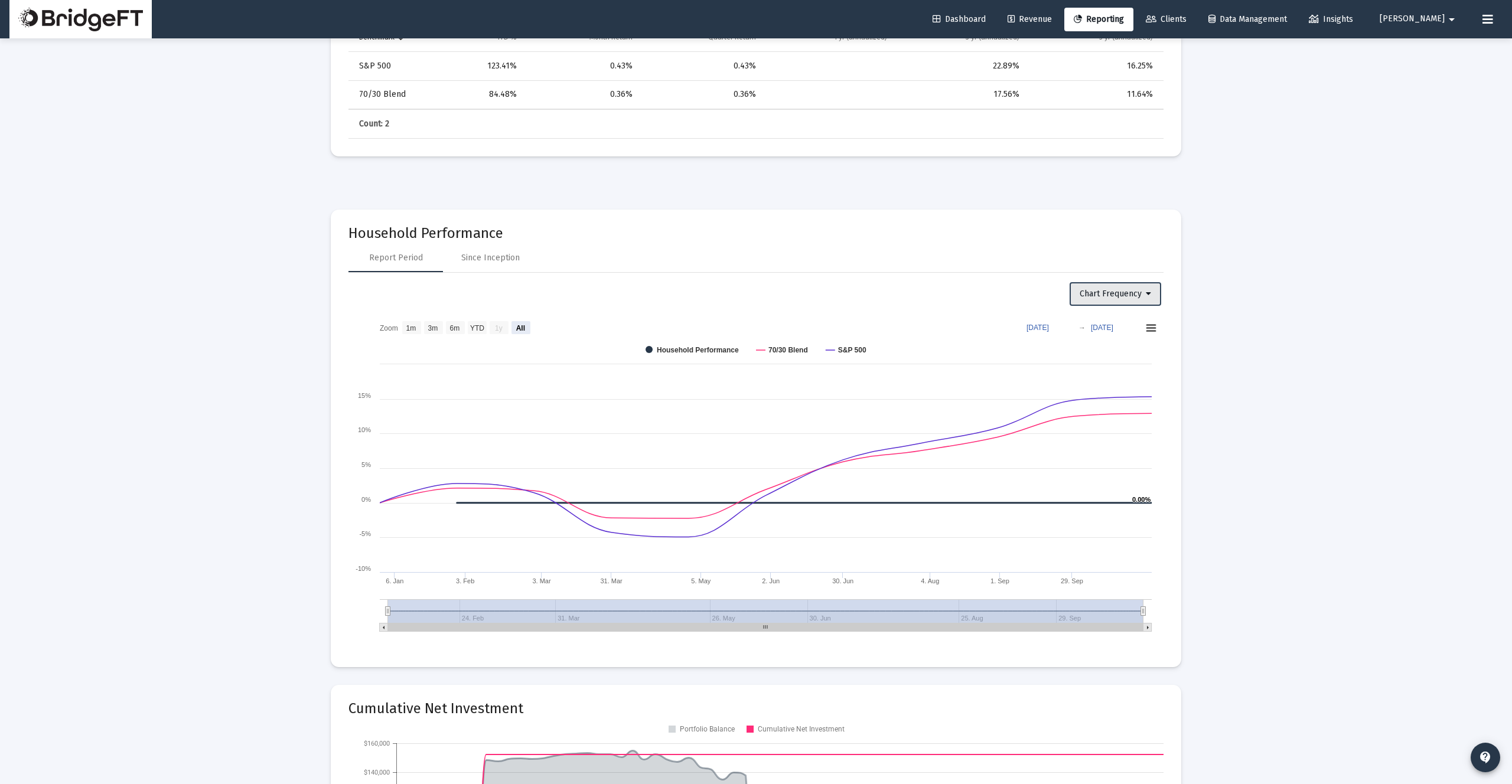
click at [1127, 292] on span "Chart Frequency" at bounding box center [1116, 293] width 72 height 10
click at [1116, 357] on button "Weekly Frequency" at bounding box center [1119, 353] width 100 height 28
select select "View all"
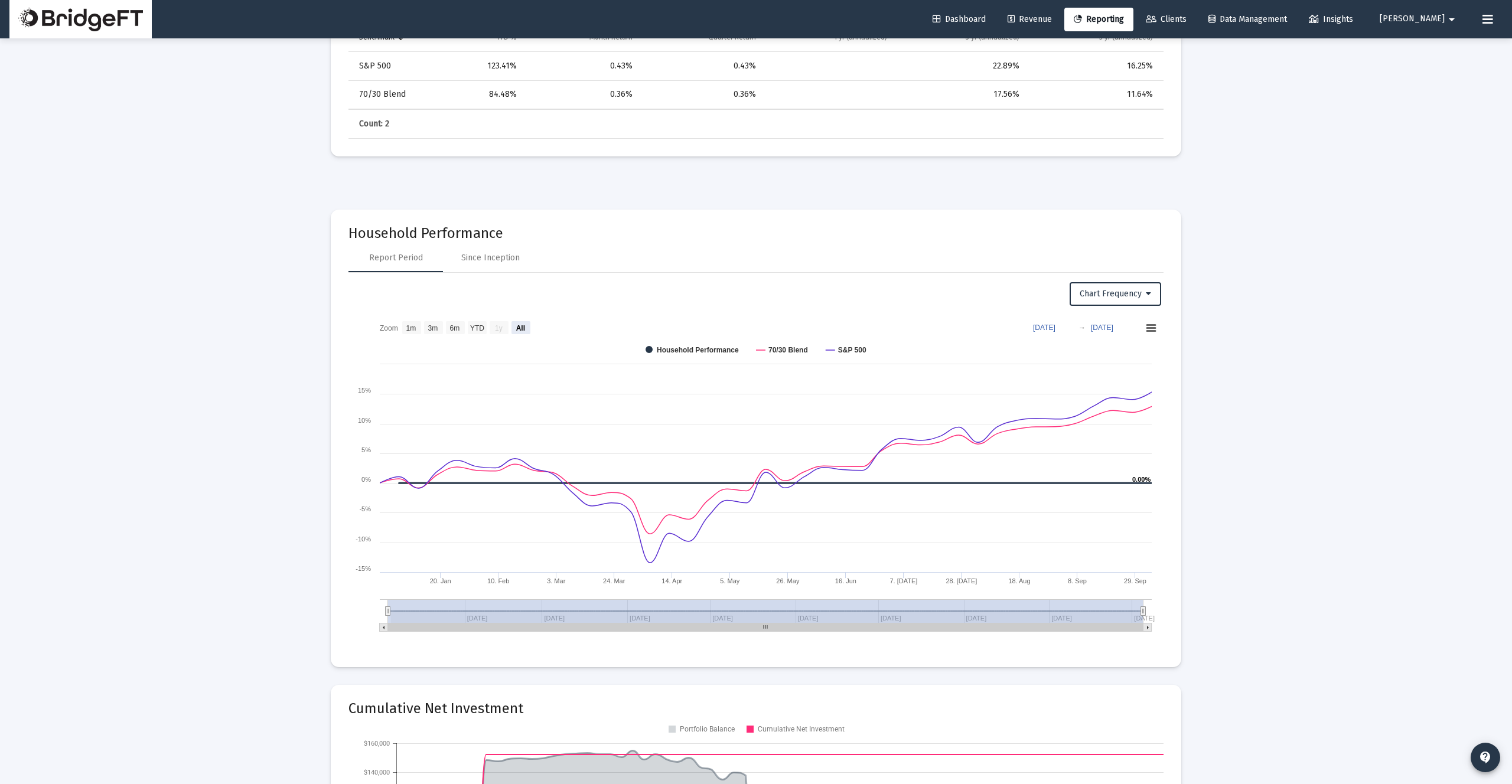
click at [1137, 278] on div "Chart Frequency Zoom View 1 month View 3 months View 6 months View year to date…" at bounding box center [756, 461] width 815 height 377
click at [1135, 289] on span "Chart Frequency" at bounding box center [1116, 293] width 72 height 10
click at [1123, 333] on button "Monthly Frequency" at bounding box center [1117, 325] width 98 height 28
select select "View all"
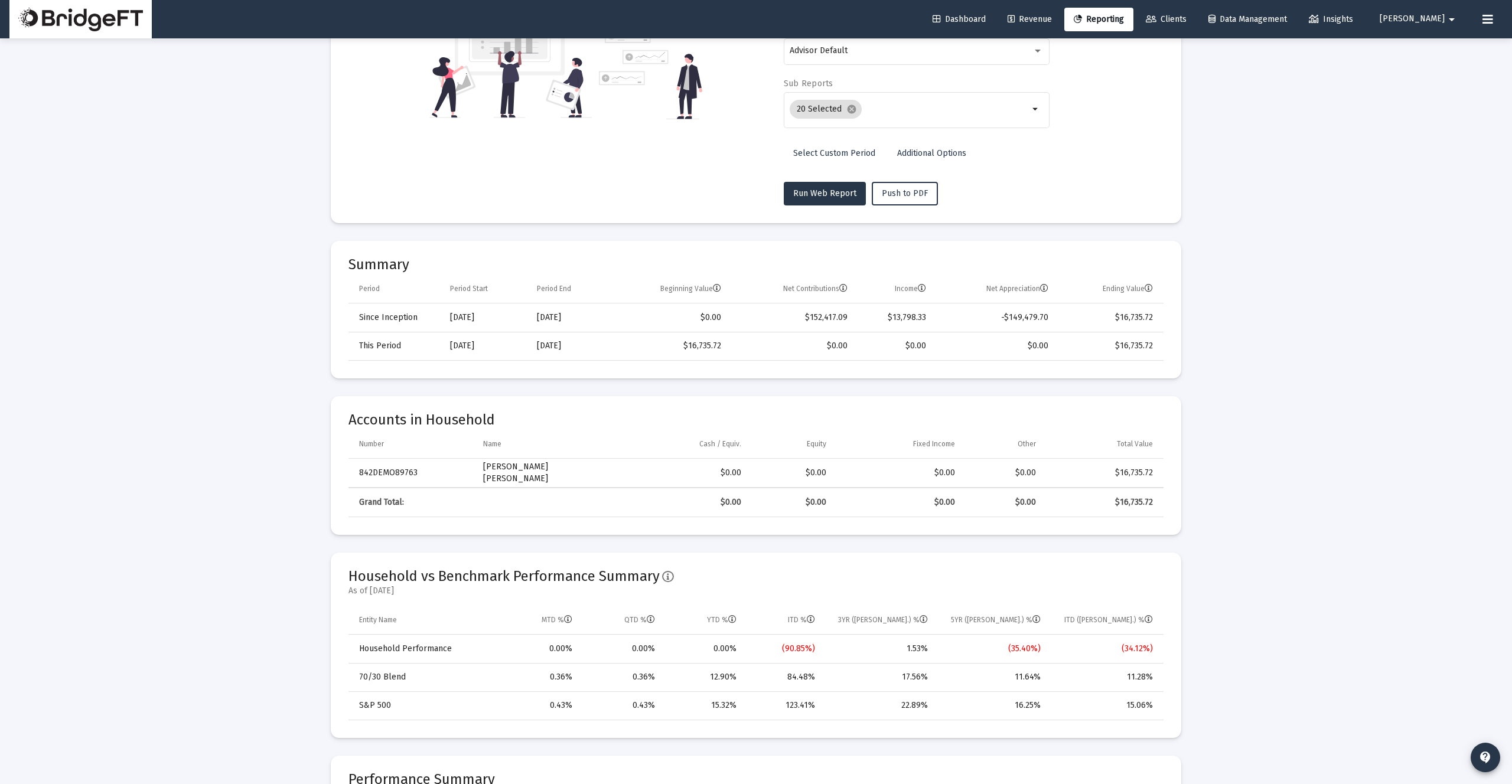
scroll to position [0, 0]
